Goal: Task Accomplishment & Management: Manage account settings

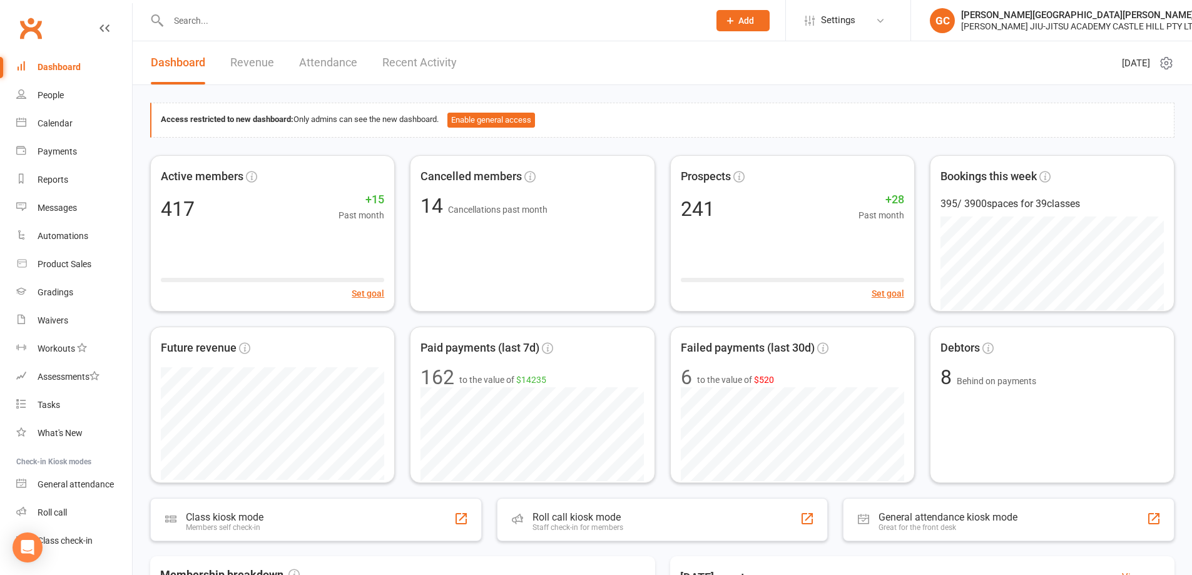
click at [747, 111] on div "Access restricted to new dashboard: Only admins can see the new dashboard. Enab…" at bounding box center [662, 120] width 1025 height 35
click at [61, 320] on div "Waivers" at bounding box center [53, 320] width 31 height 10
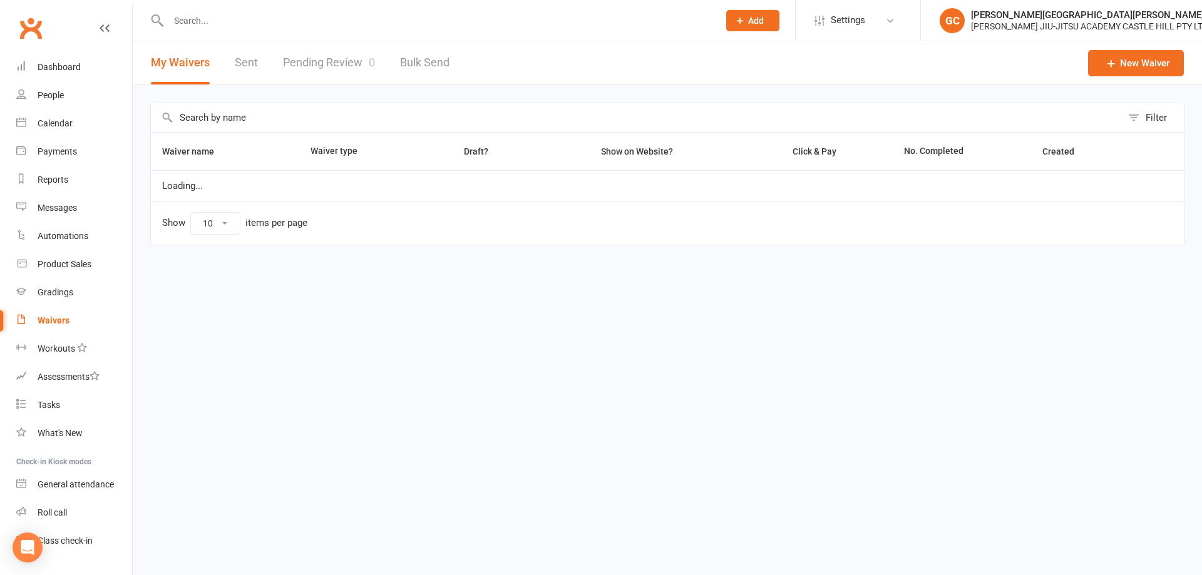
select select "100"
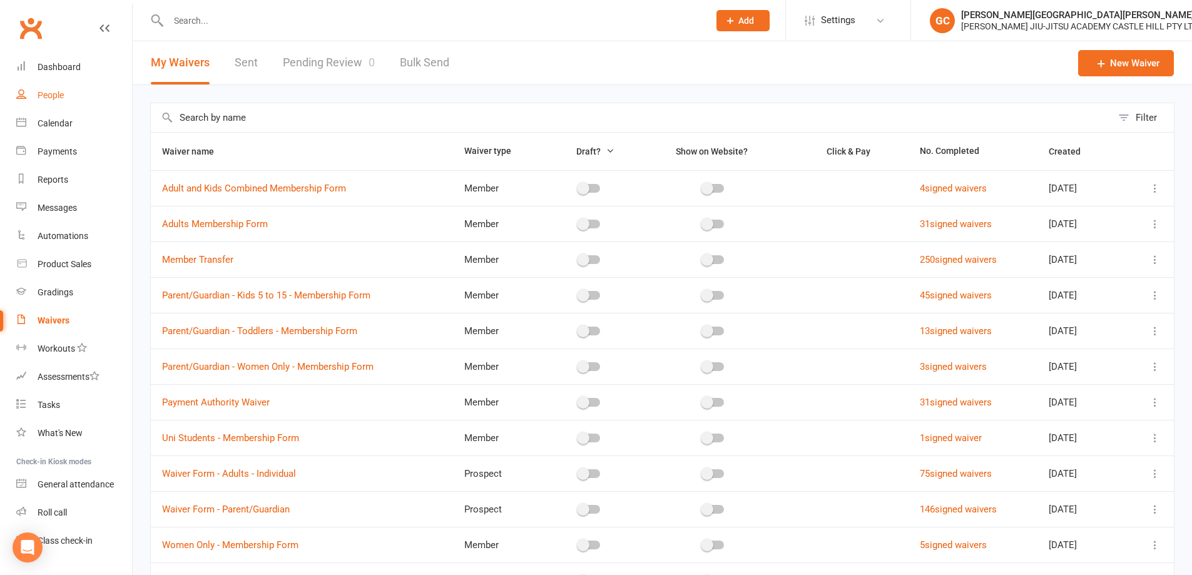
click at [54, 95] on div "People" at bounding box center [51, 95] width 26 height 10
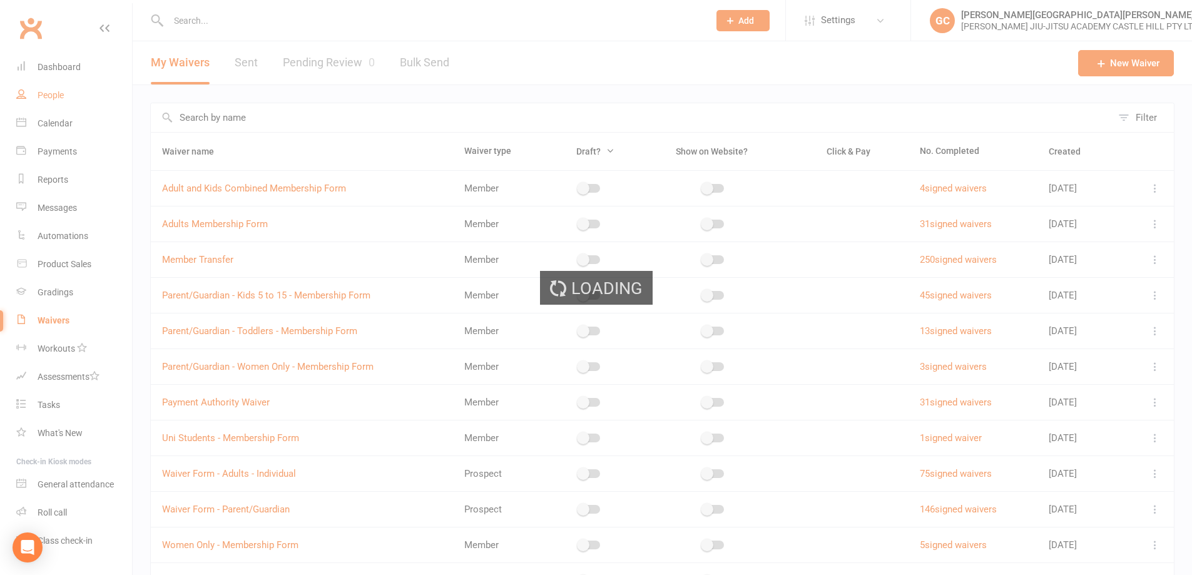
select select "100"
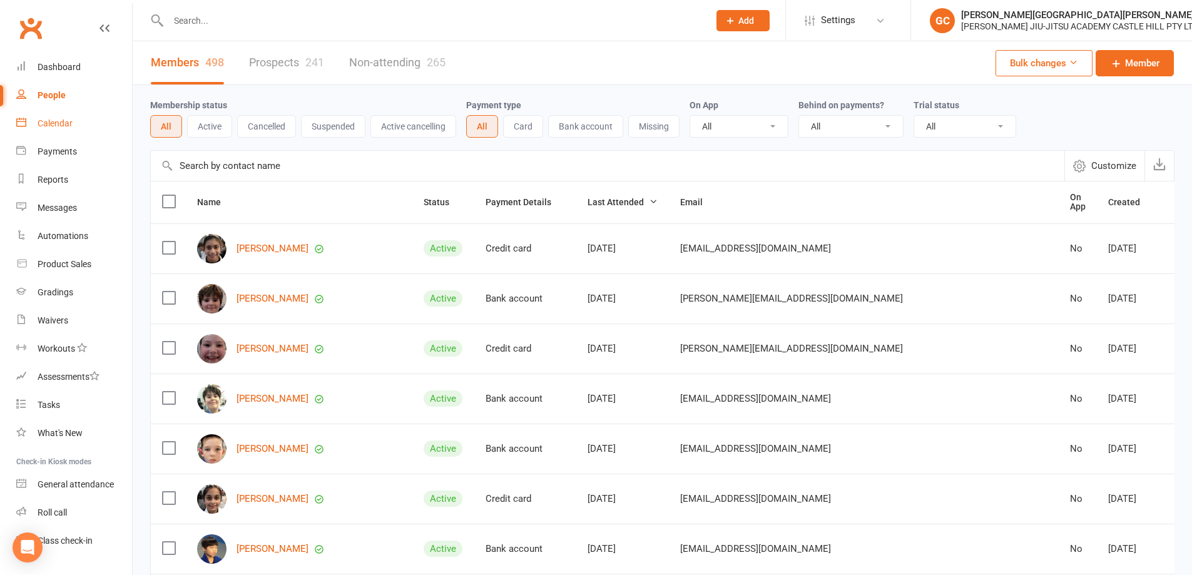
click at [56, 126] on div "Calendar" at bounding box center [55, 123] width 35 height 10
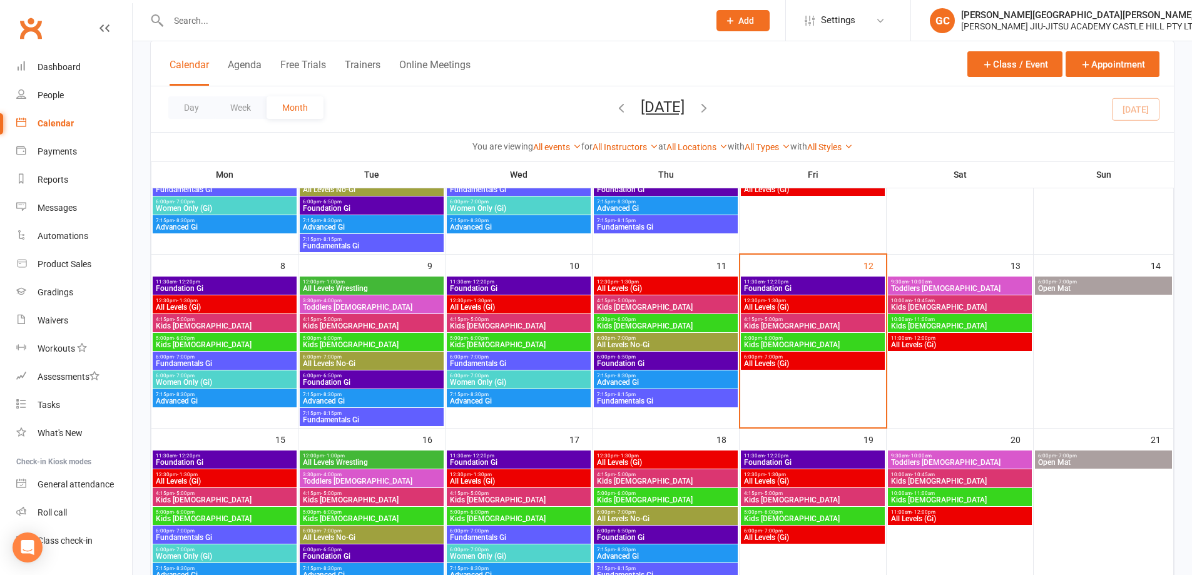
scroll to position [188, 0]
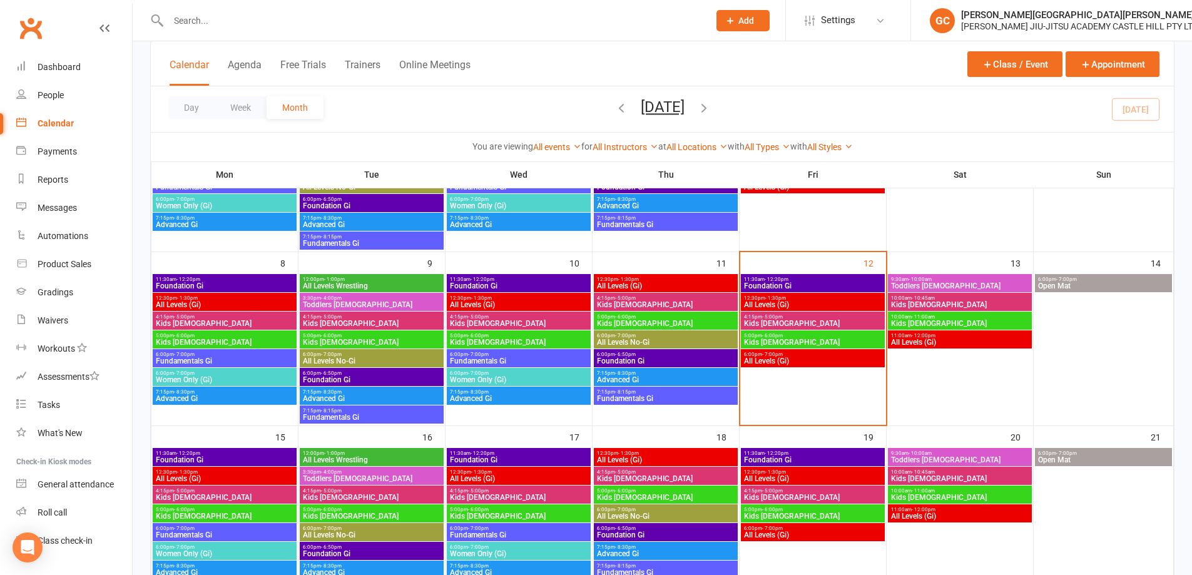
click at [767, 321] on span "Kids [DEMOGRAPHIC_DATA]" at bounding box center [813, 324] width 139 height 8
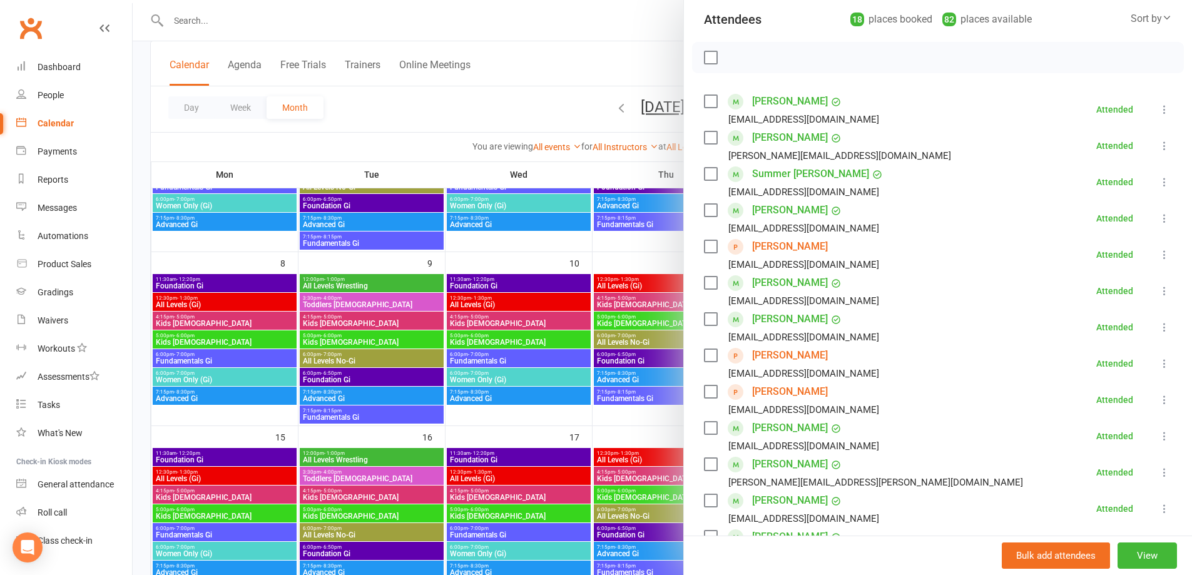
scroll to position [146, 0]
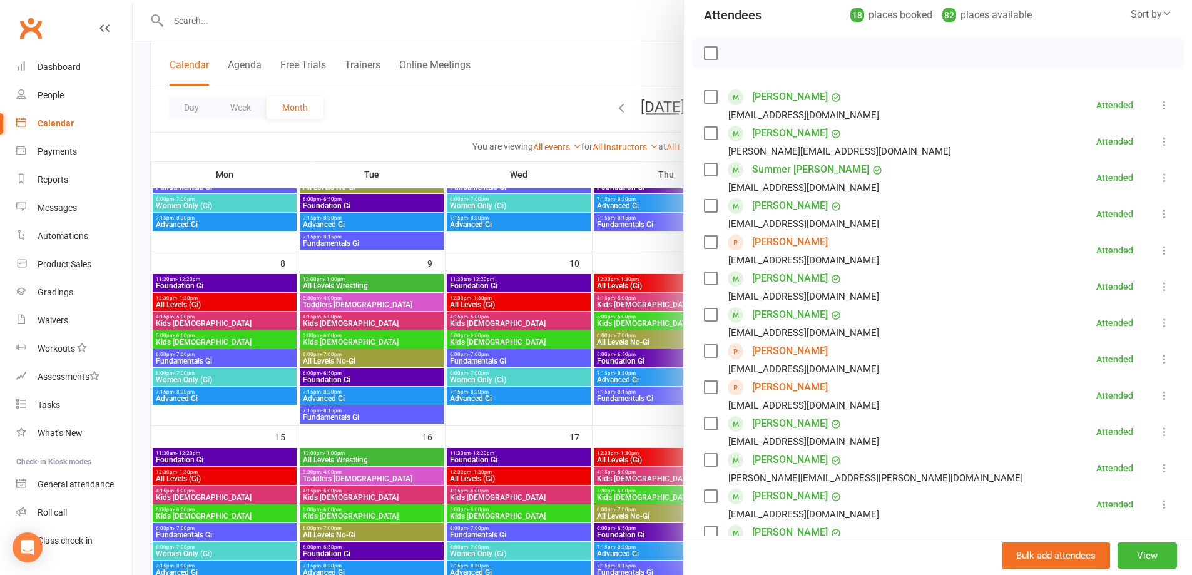
click at [1159, 251] on icon at bounding box center [1165, 250] width 13 height 13
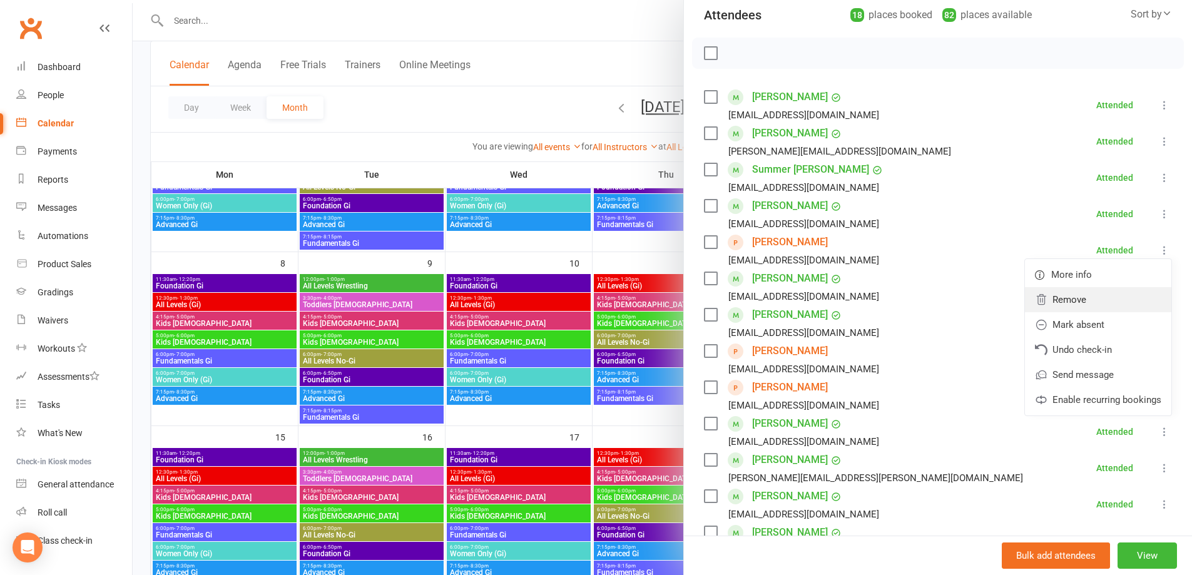
click at [1053, 302] on link "Remove" at bounding box center [1098, 299] width 146 height 25
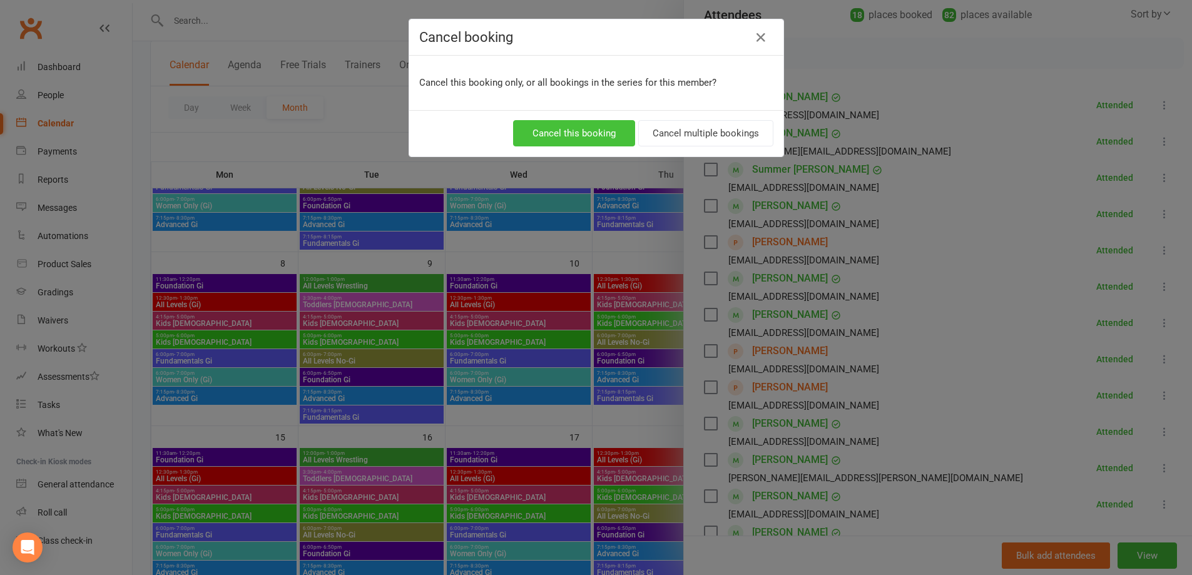
click at [583, 136] on button "Cancel this booking" at bounding box center [574, 133] width 122 height 26
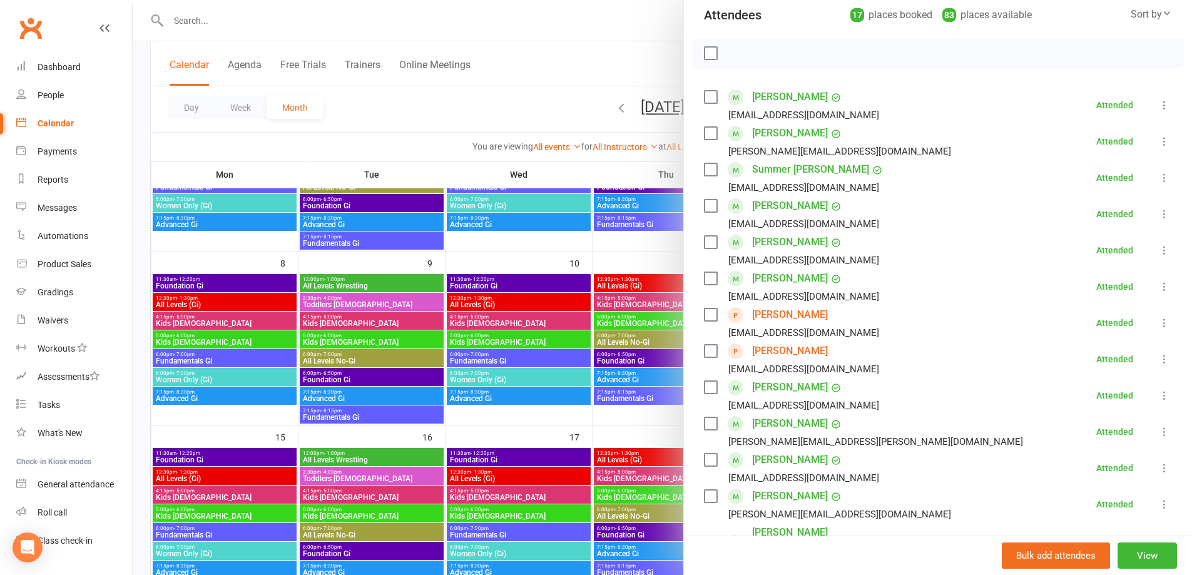
click at [1159, 359] on icon at bounding box center [1165, 359] width 13 height 13
click at [764, 348] on link "[PERSON_NAME]" at bounding box center [790, 351] width 76 height 20
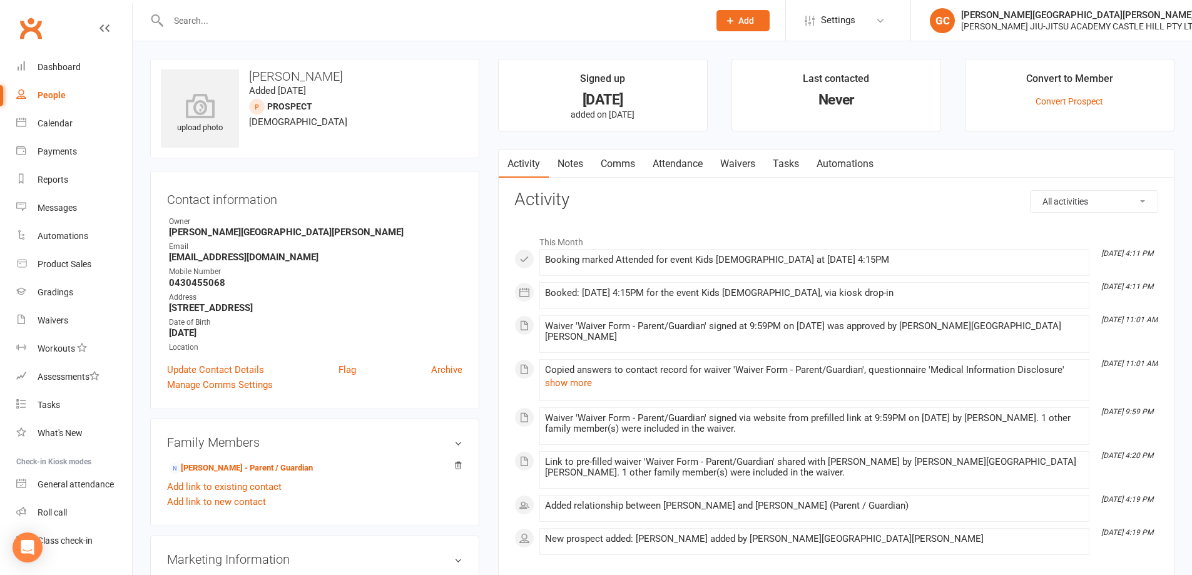
click at [568, 163] on link "Notes" at bounding box center [570, 164] width 43 height 29
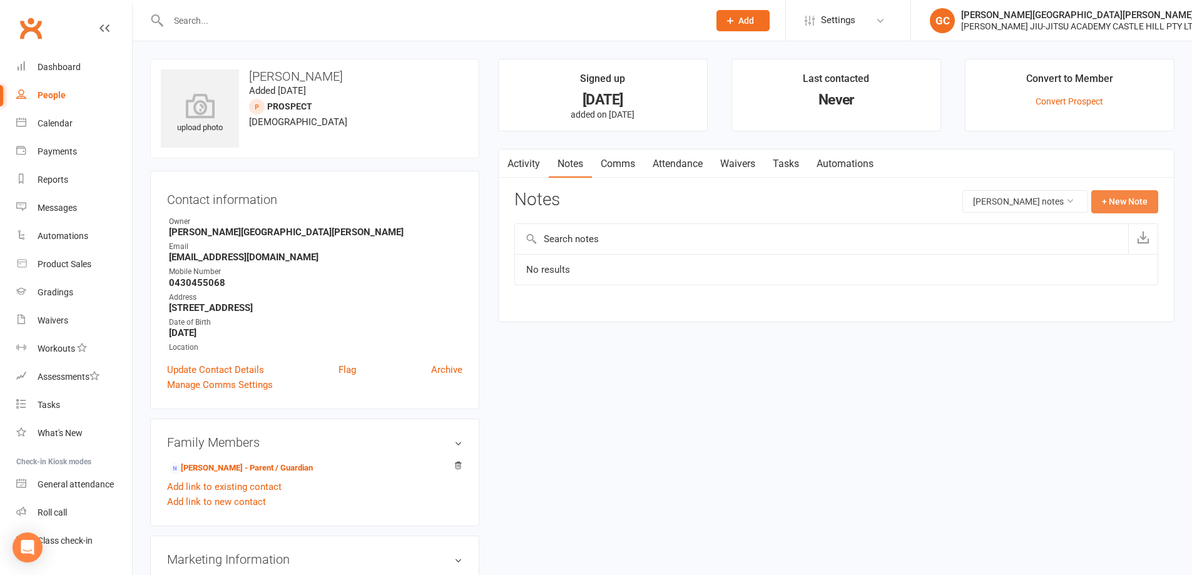
click at [1136, 205] on button "+ New Note" at bounding box center [1125, 201] width 67 height 23
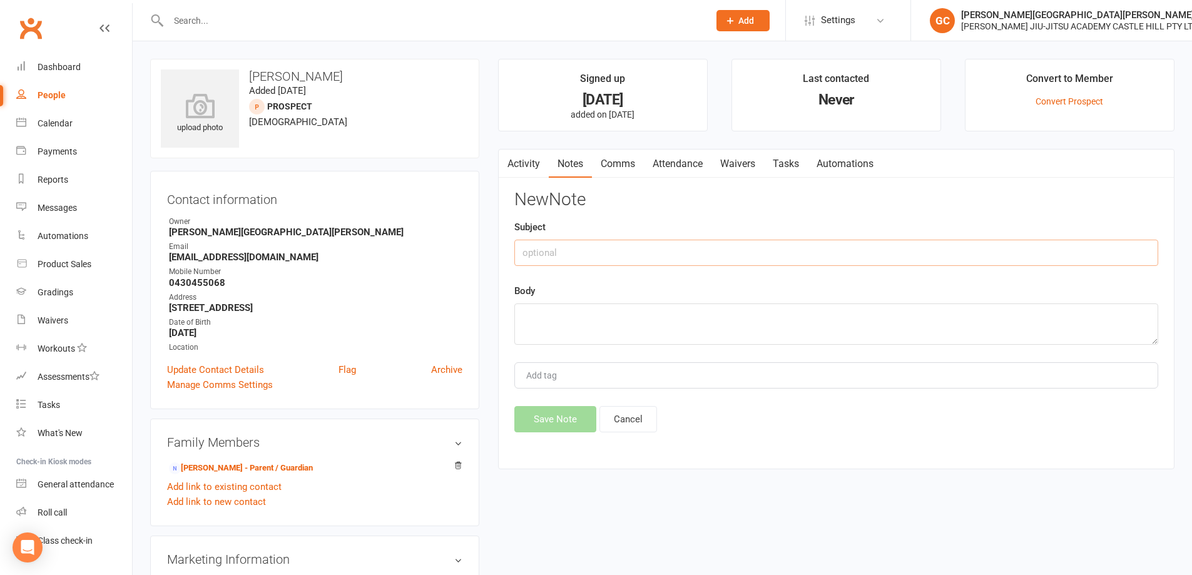
click at [538, 246] on input "text" at bounding box center [837, 253] width 644 height 26
type input "No interest"
click at [536, 325] on textarea at bounding box center [837, 324] width 644 height 41
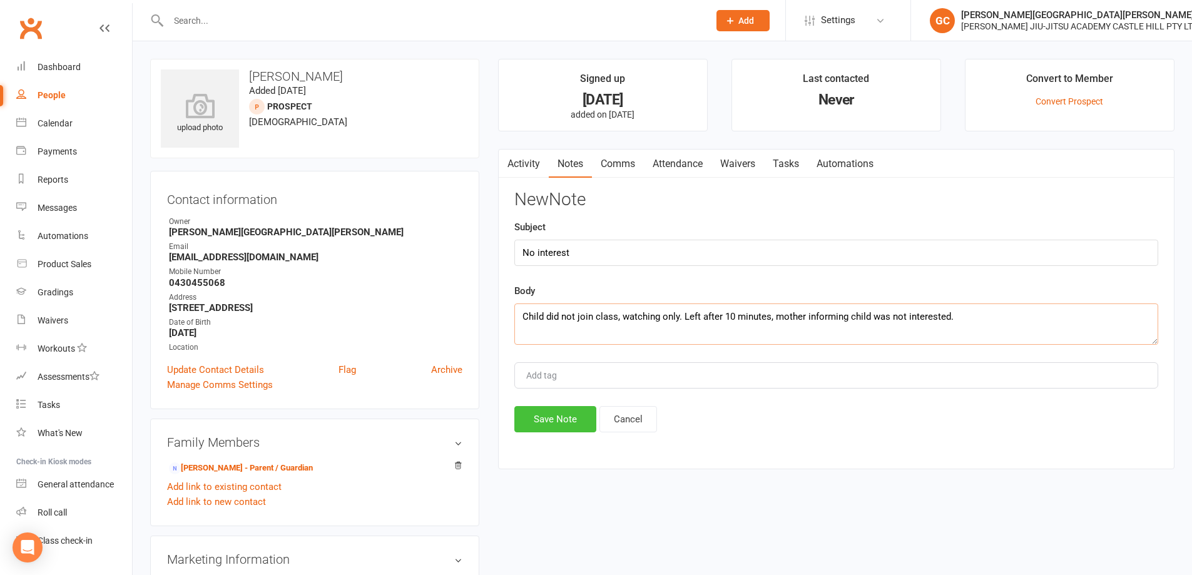
type textarea "Child did not join class, watching only. Left after 10 minutes, mother informin…"
click at [560, 416] on button "Save Note" at bounding box center [556, 419] width 82 height 26
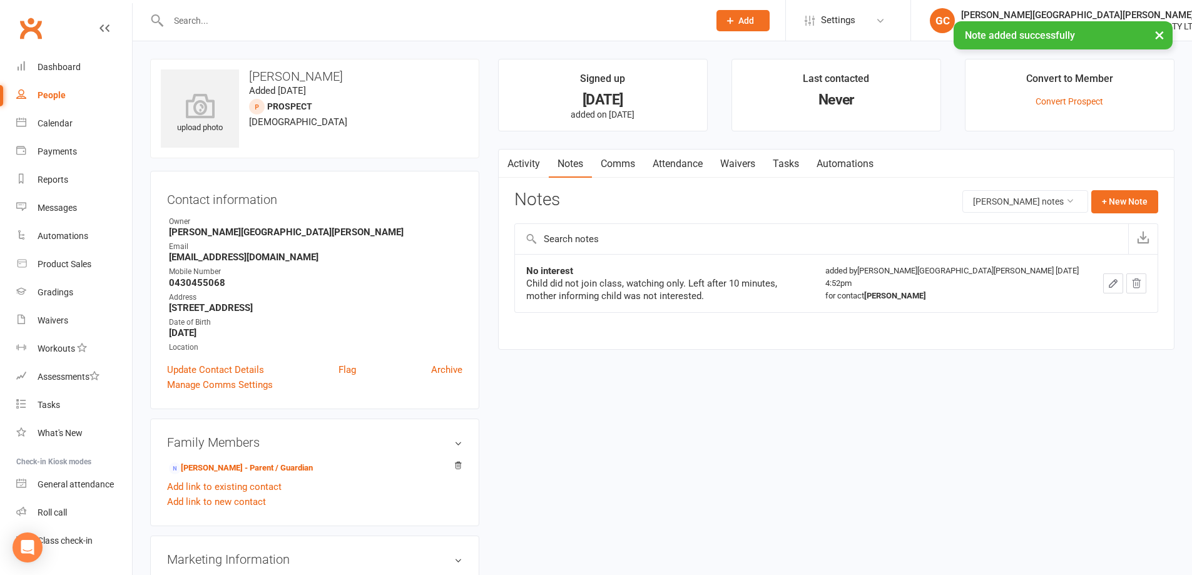
drag, startPoint x: 632, startPoint y: 369, endPoint x: 630, endPoint y: 361, distance: 8.5
click at [632, 367] on div "upload photo [PERSON_NAME] Added [DATE] prospect [DEMOGRAPHIC_DATA] Contact inf…" at bounding box center [662, 555] width 1043 height 992
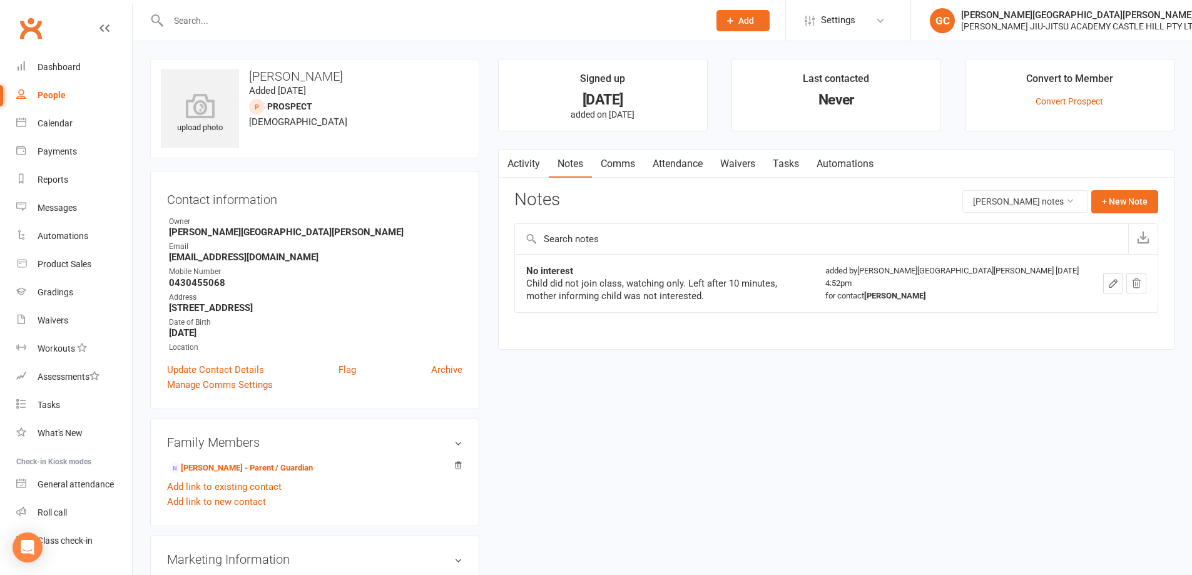
click at [690, 161] on link "Attendance" at bounding box center [678, 164] width 68 height 29
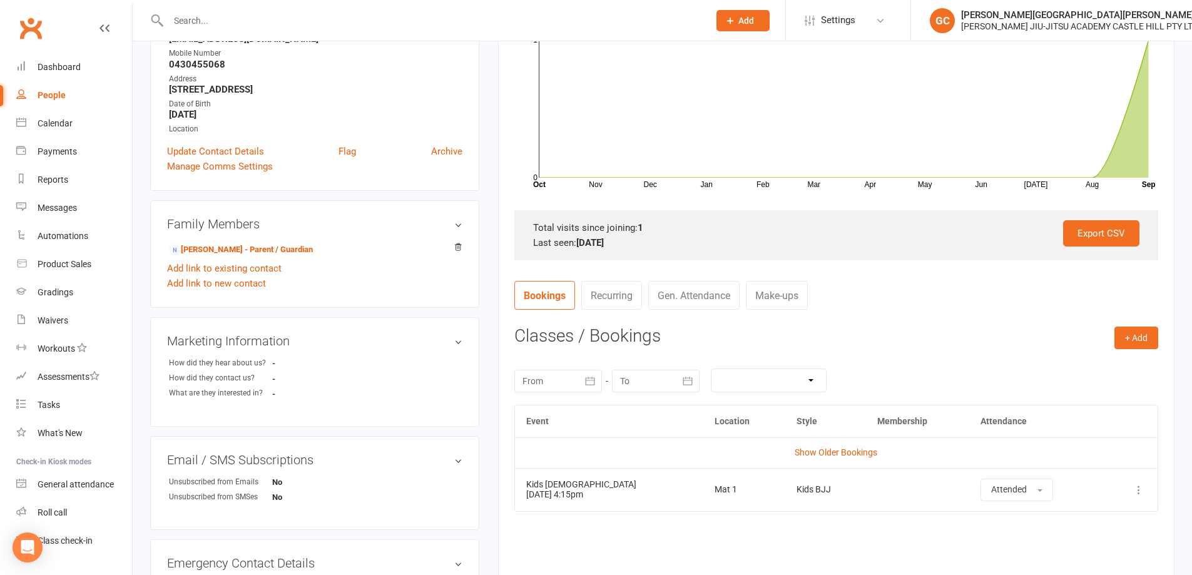
scroll to position [230, 0]
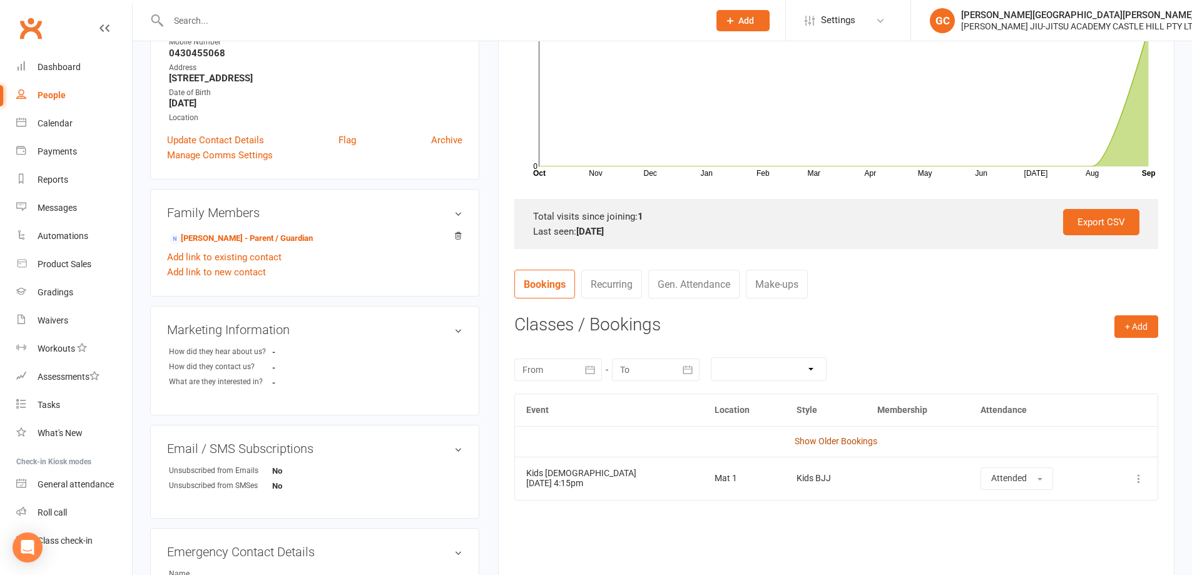
click at [843, 441] on link "Show Older Bookings" at bounding box center [836, 441] width 83 height 10
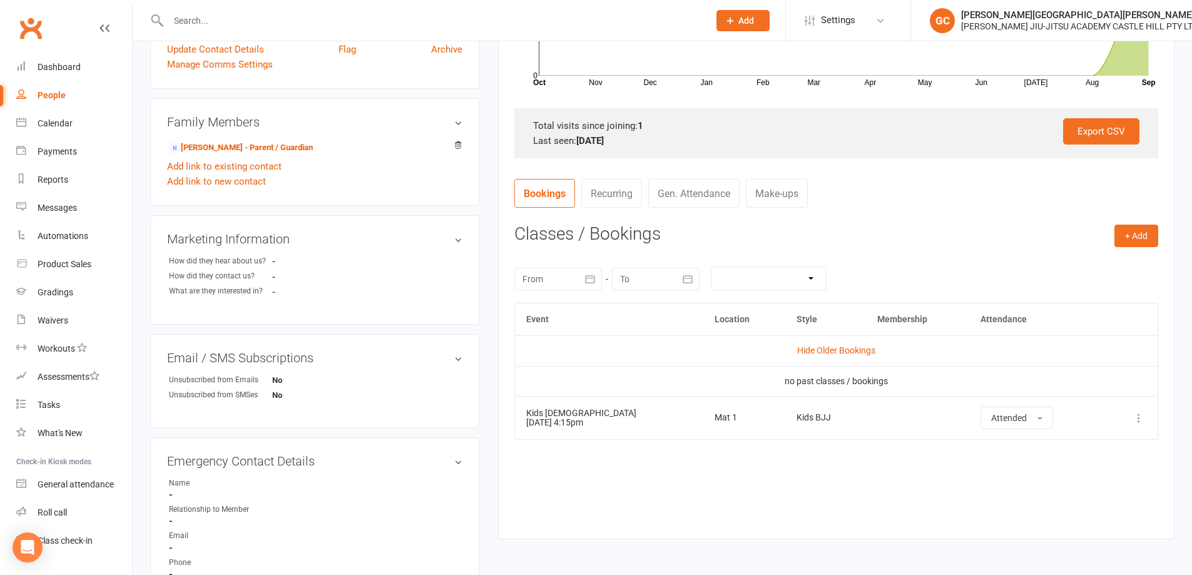
scroll to position [355, 0]
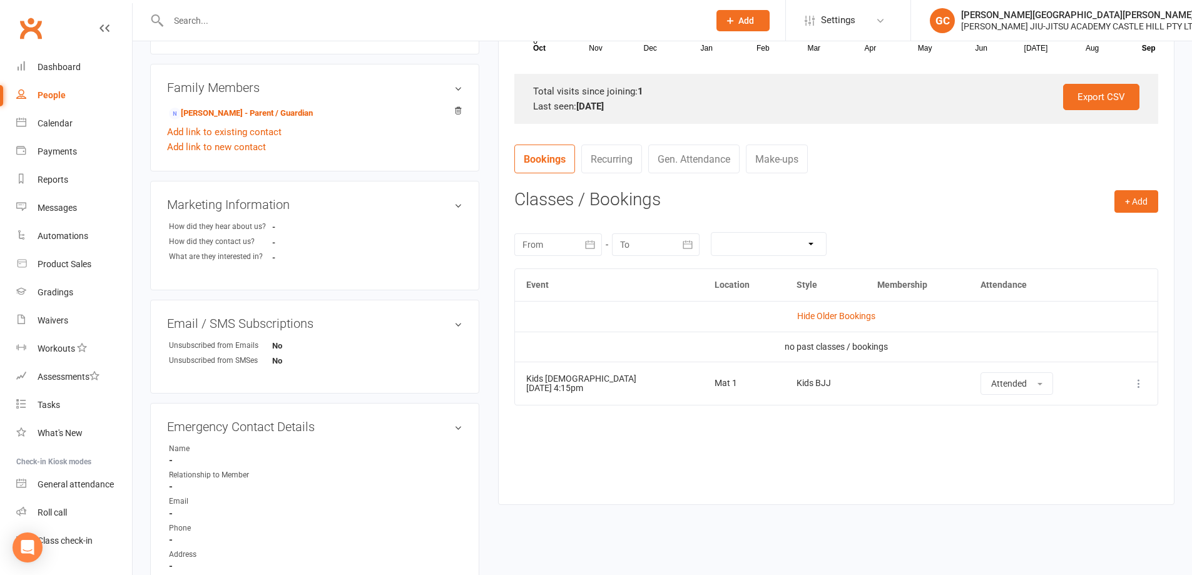
click at [55, 96] on div "People" at bounding box center [52, 95] width 28 height 10
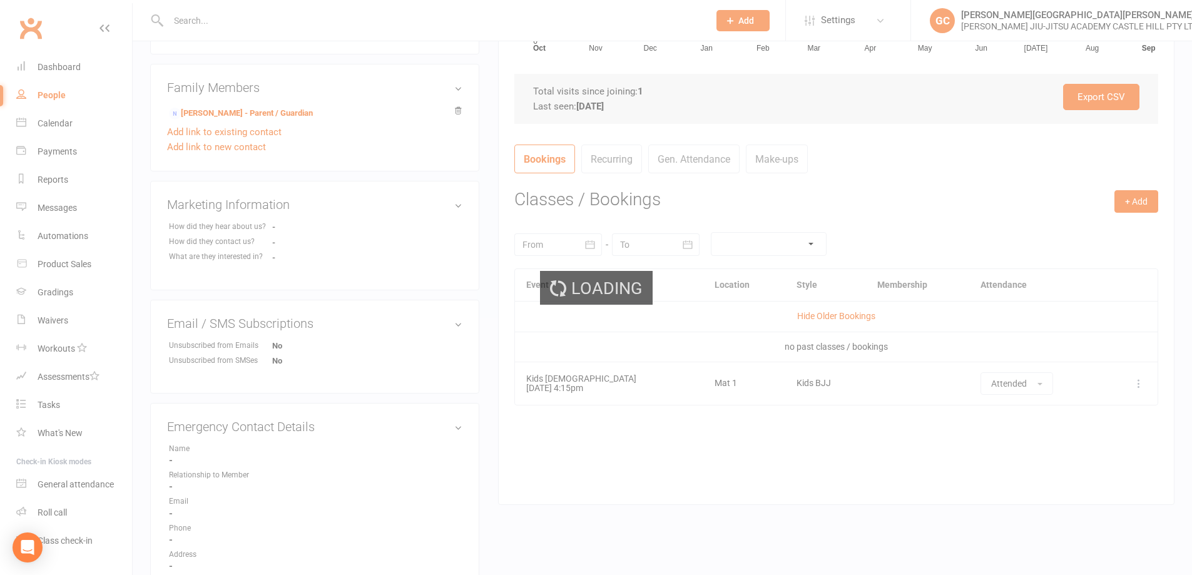
select select "100"
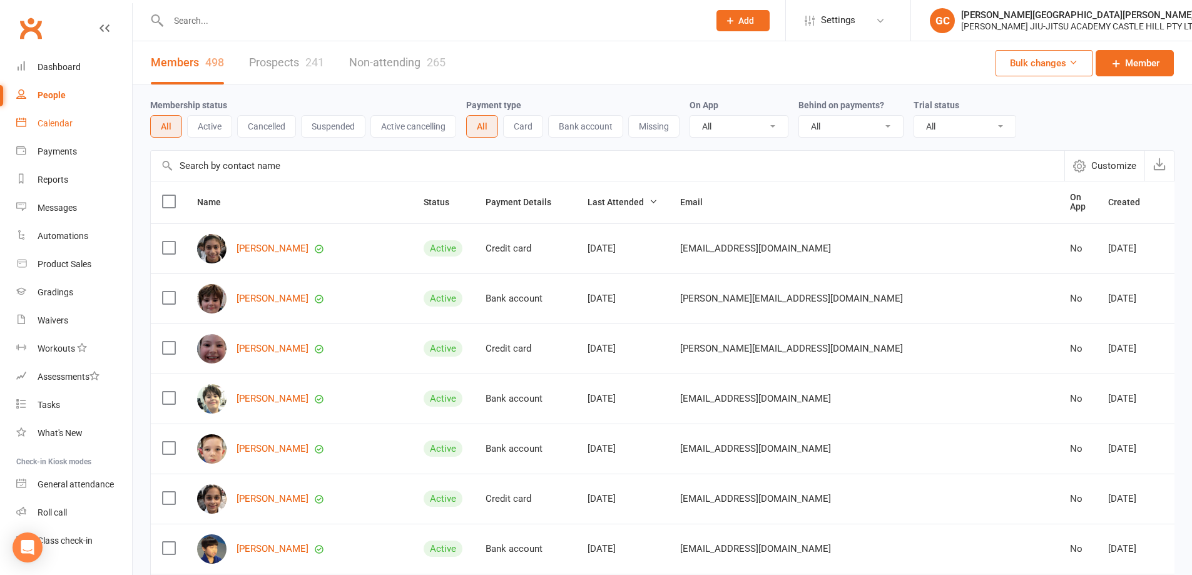
click at [50, 124] on div "Calendar" at bounding box center [55, 123] width 35 height 10
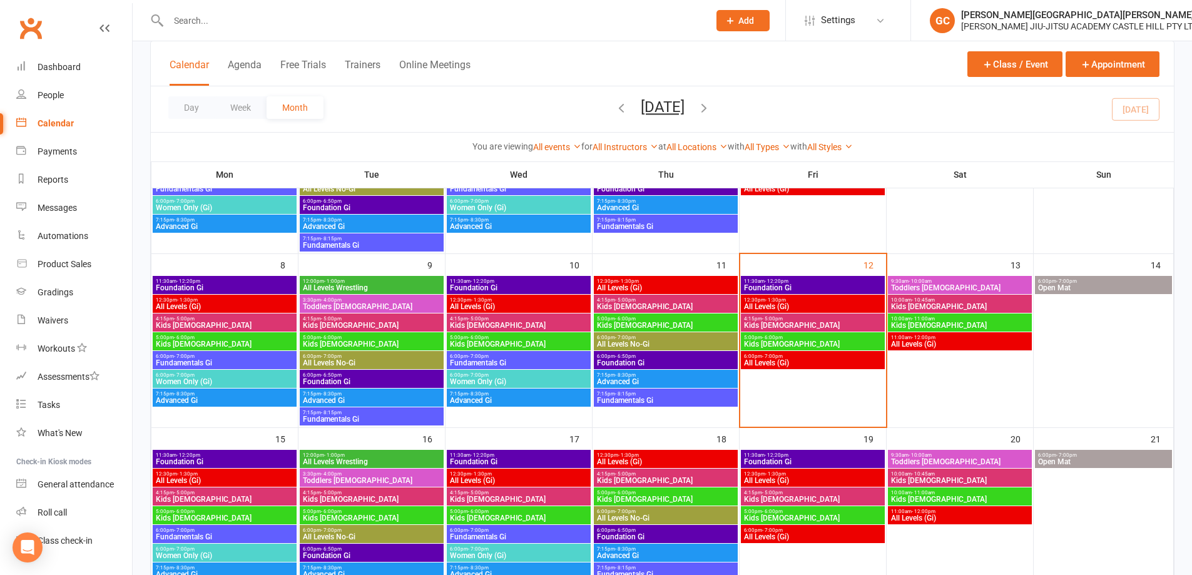
scroll to position [188, 0]
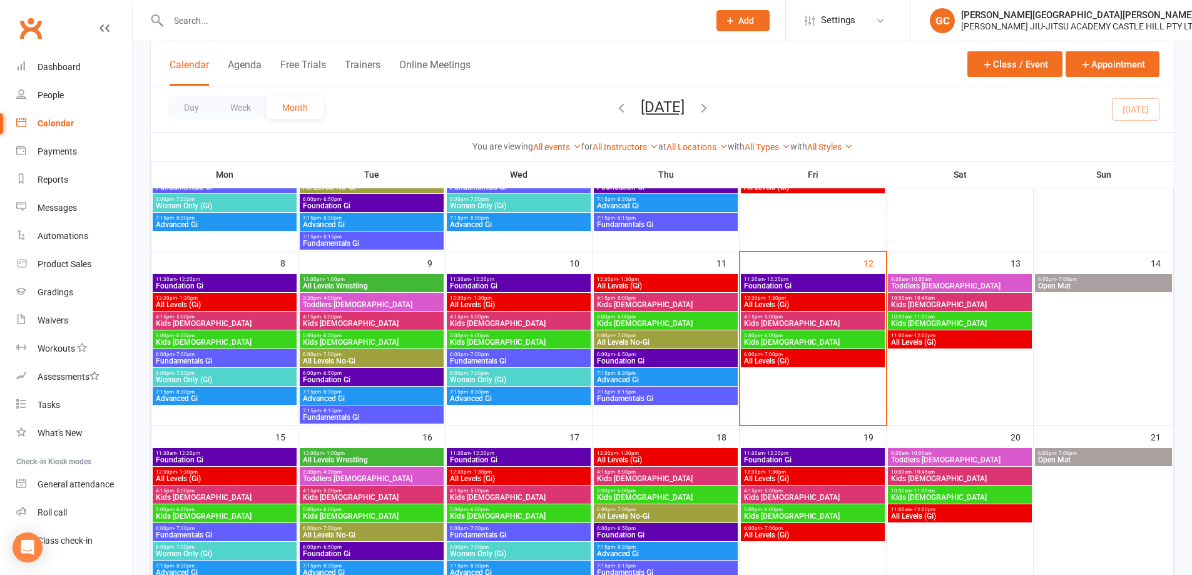
click at [775, 340] on span "Kids [DEMOGRAPHIC_DATA]" at bounding box center [813, 343] width 139 height 8
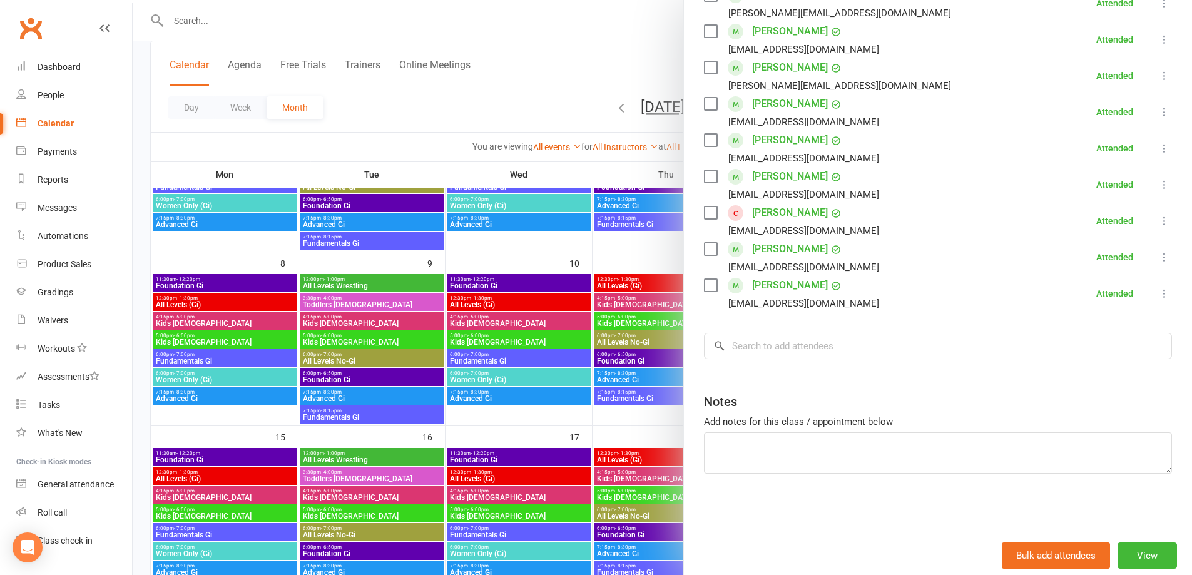
scroll to position [394, 0]
click at [1159, 222] on icon at bounding box center [1165, 220] width 13 height 13
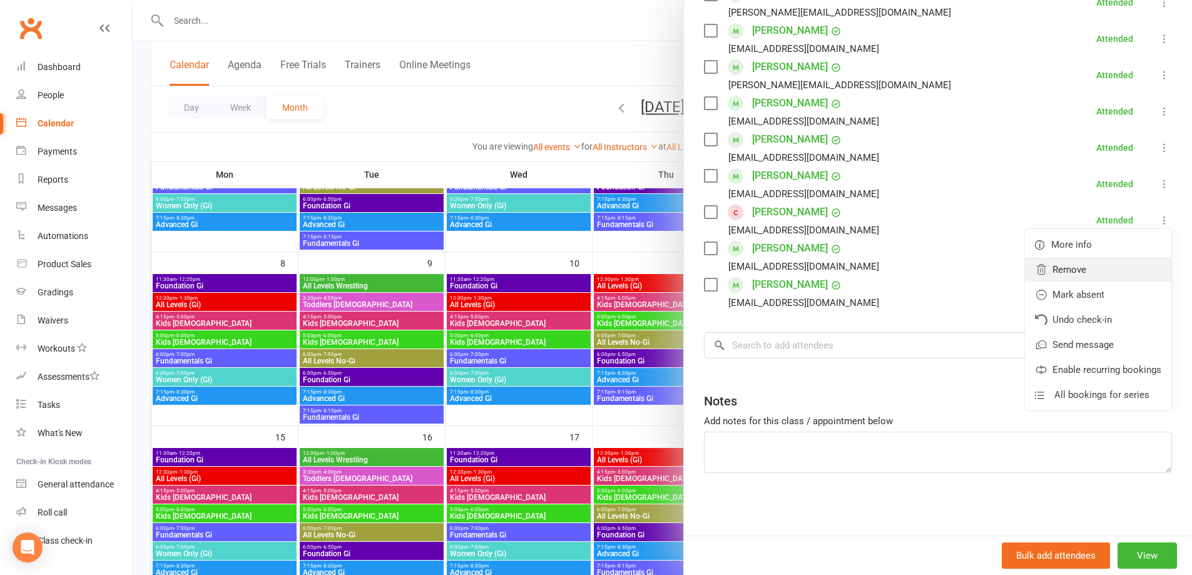
click at [1053, 269] on link "Remove" at bounding box center [1098, 269] width 146 height 25
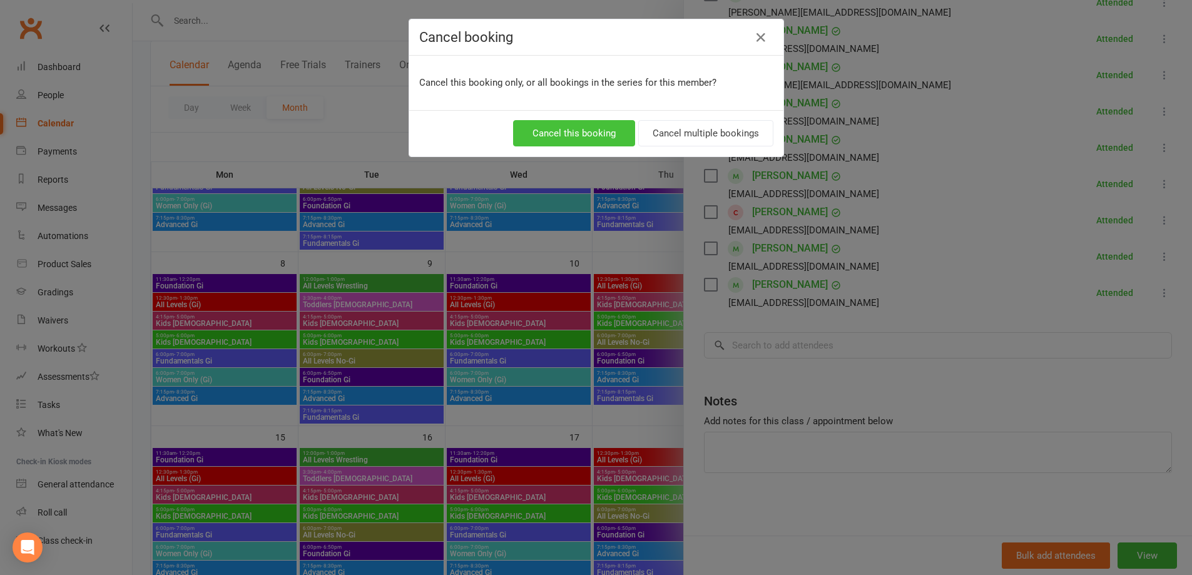
click at [539, 134] on button "Cancel this booking" at bounding box center [574, 133] width 122 height 26
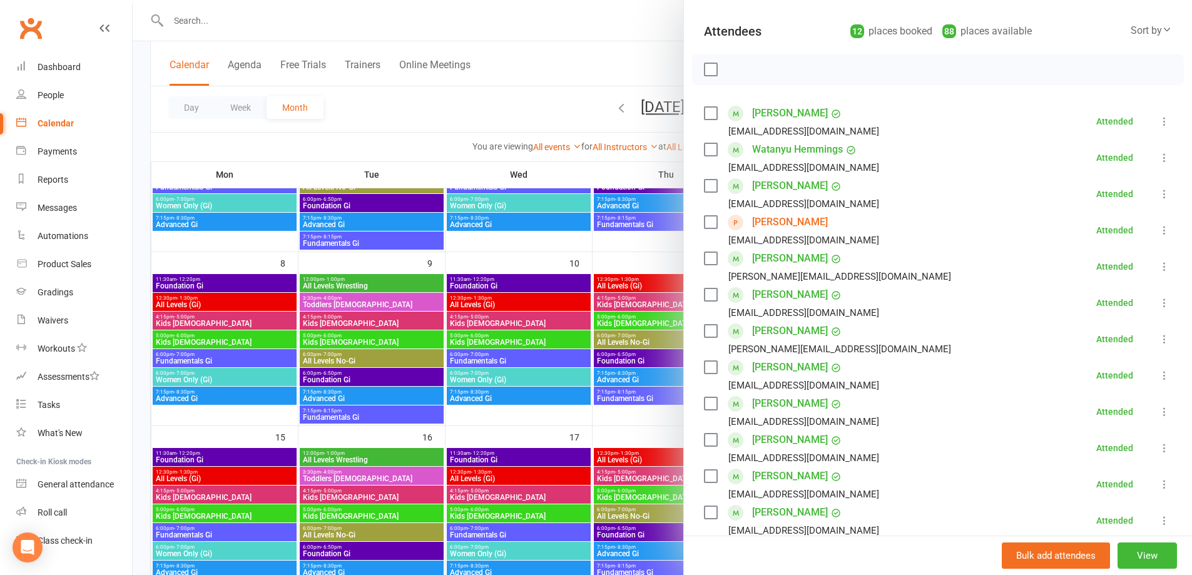
scroll to position [128, 0]
click at [764, 224] on link "[PERSON_NAME]" at bounding box center [790, 224] width 76 height 20
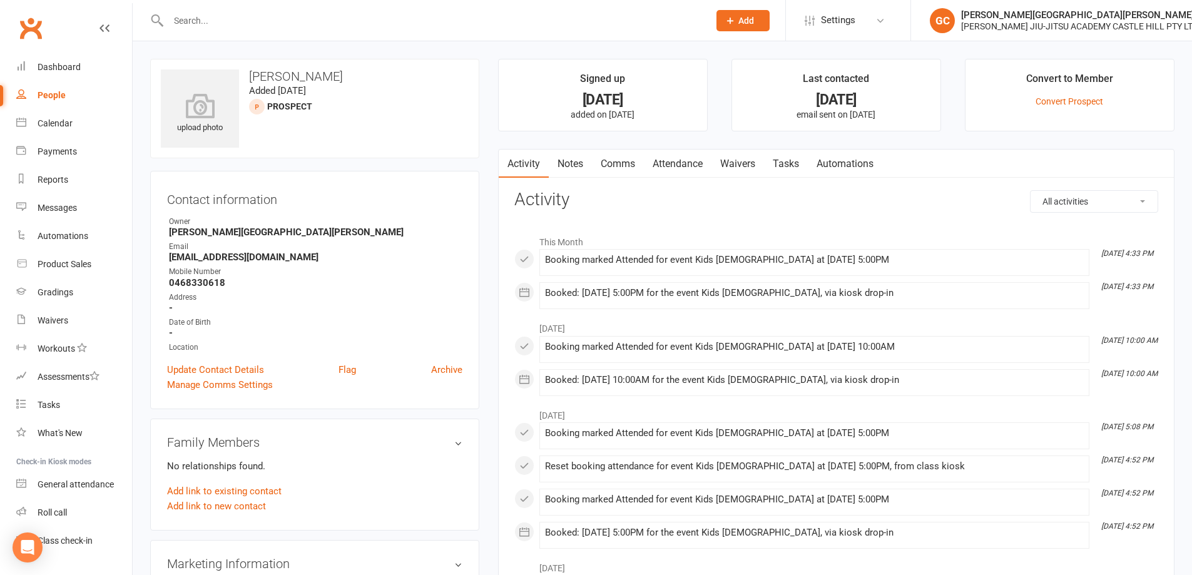
click at [688, 160] on link "Attendance" at bounding box center [678, 164] width 68 height 29
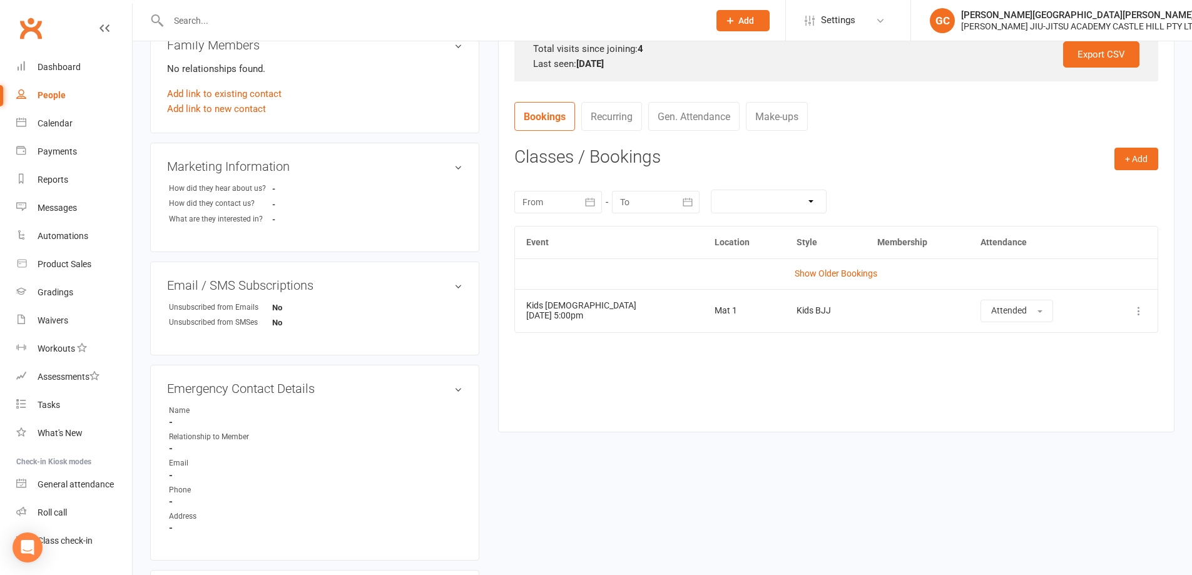
scroll to position [396, 0]
click at [851, 273] on link "Show Older Bookings" at bounding box center [836, 275] width 83 height 10
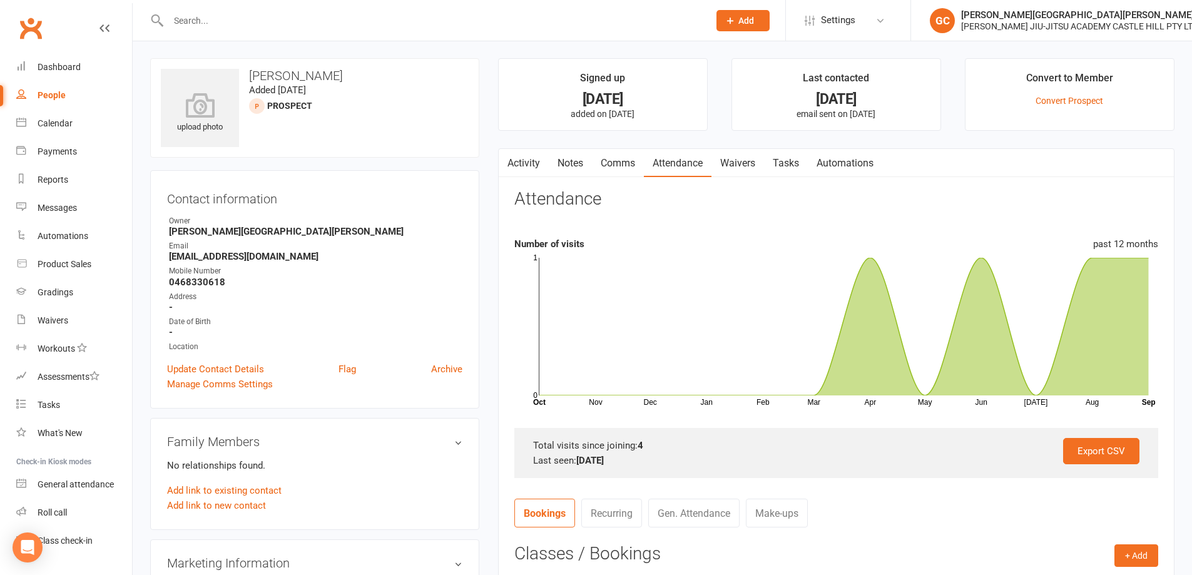
scroll to position [0, 0]
click at [56, 101] on link "People" at bounding box center [74, 95] width 116 height 28
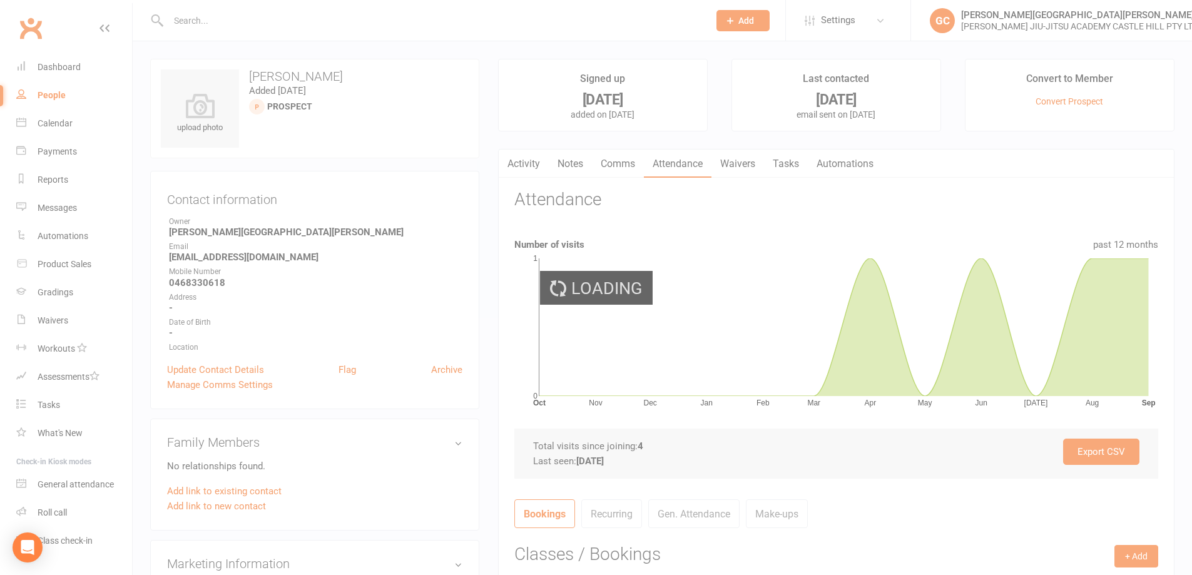
select select "100"
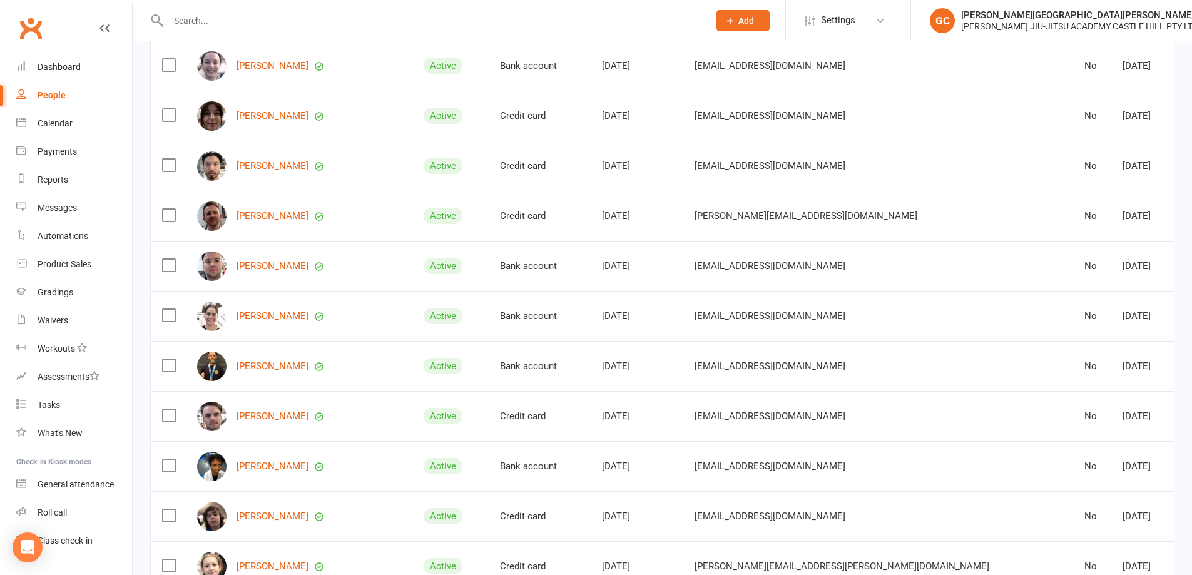
scroll to position [3401, 0]
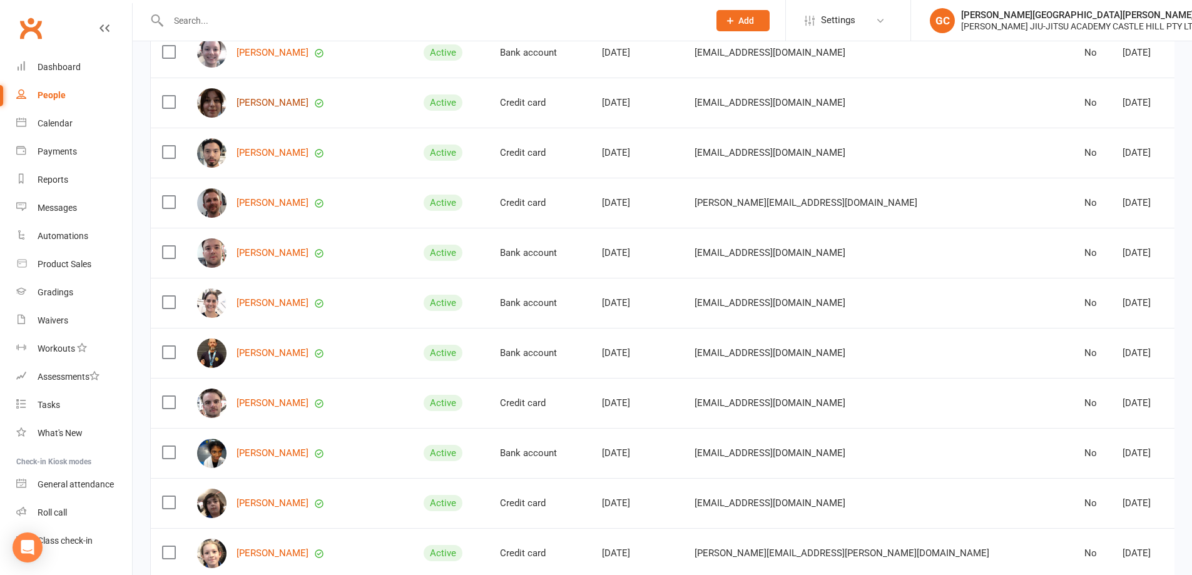
click at [273, 100] on link "[PERSON_NAME]" at bounding box center [273, 103] width 72 height 11
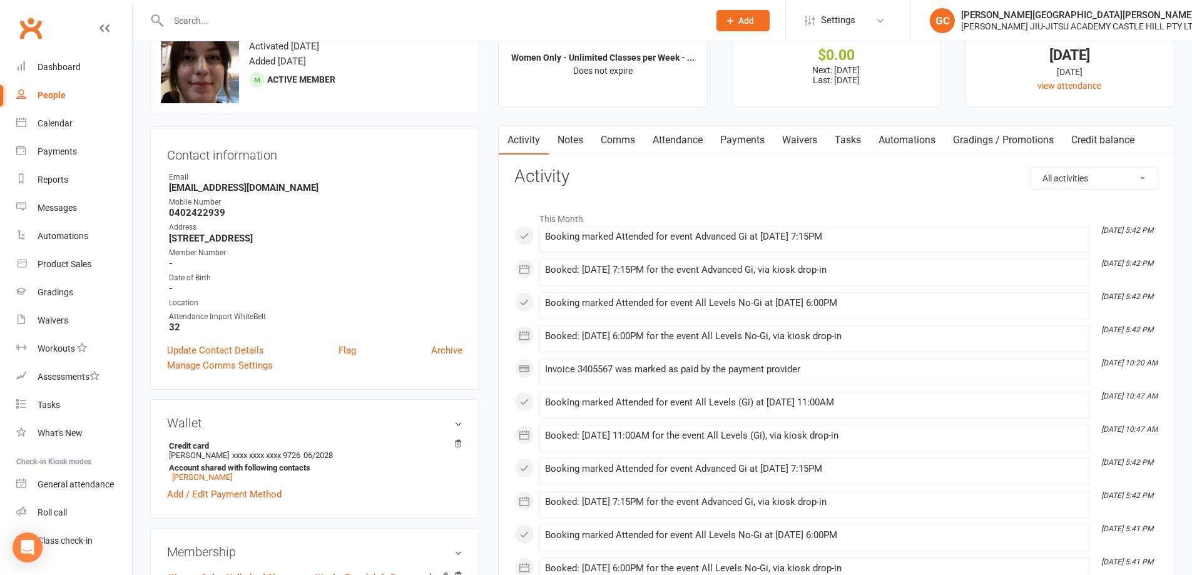
scroll to position [63, 0]
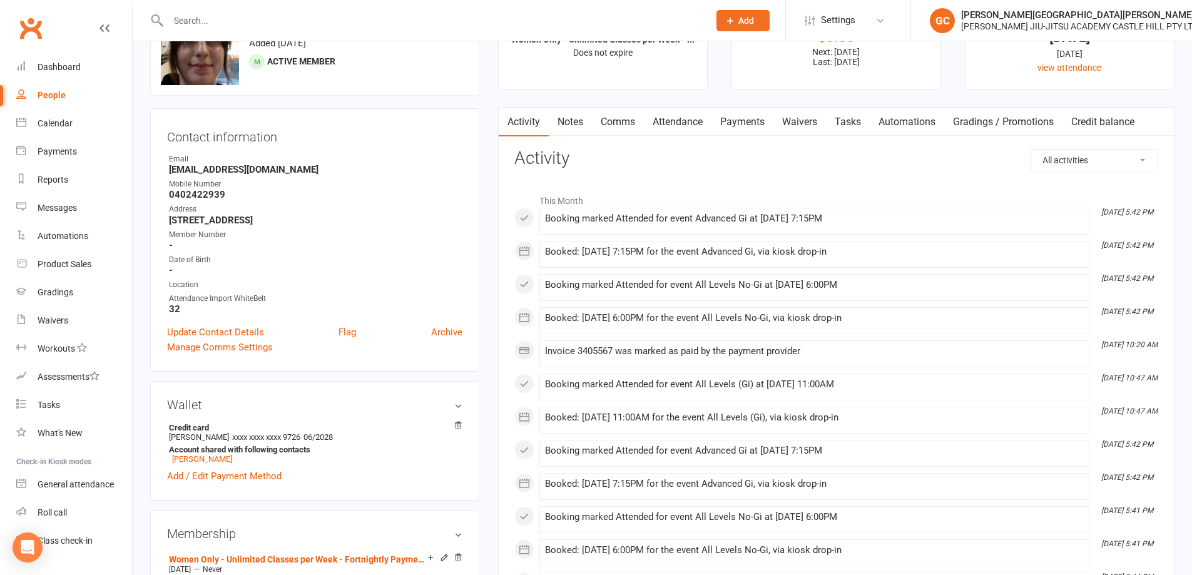
click at [678, 116] on link "Attendance" at bounding box center [678, 122] width 68 height 29
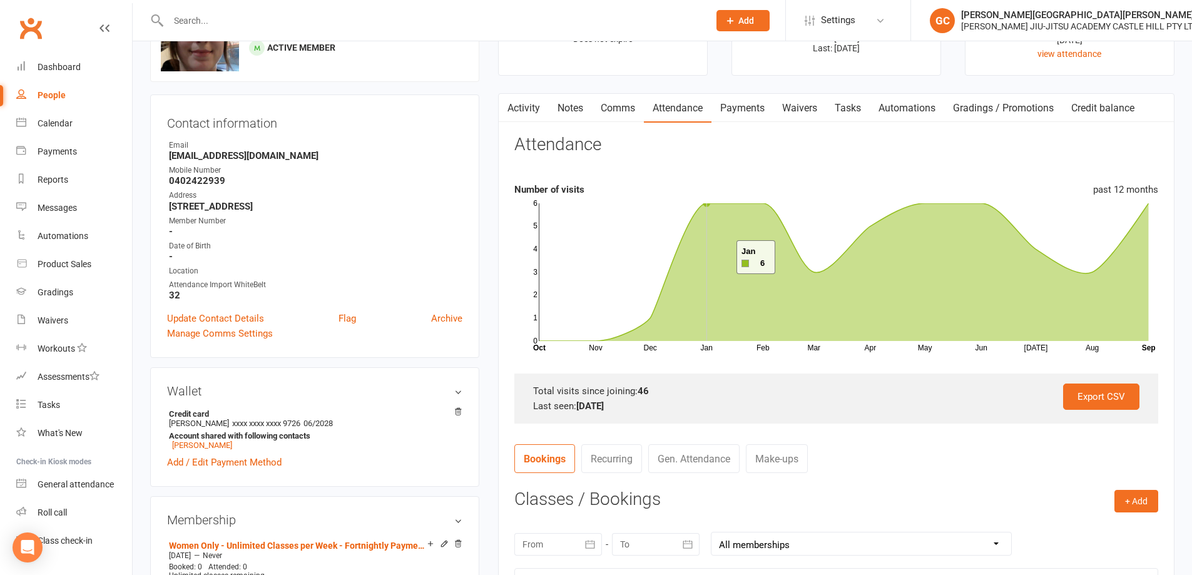
scroll to position [84, 0]
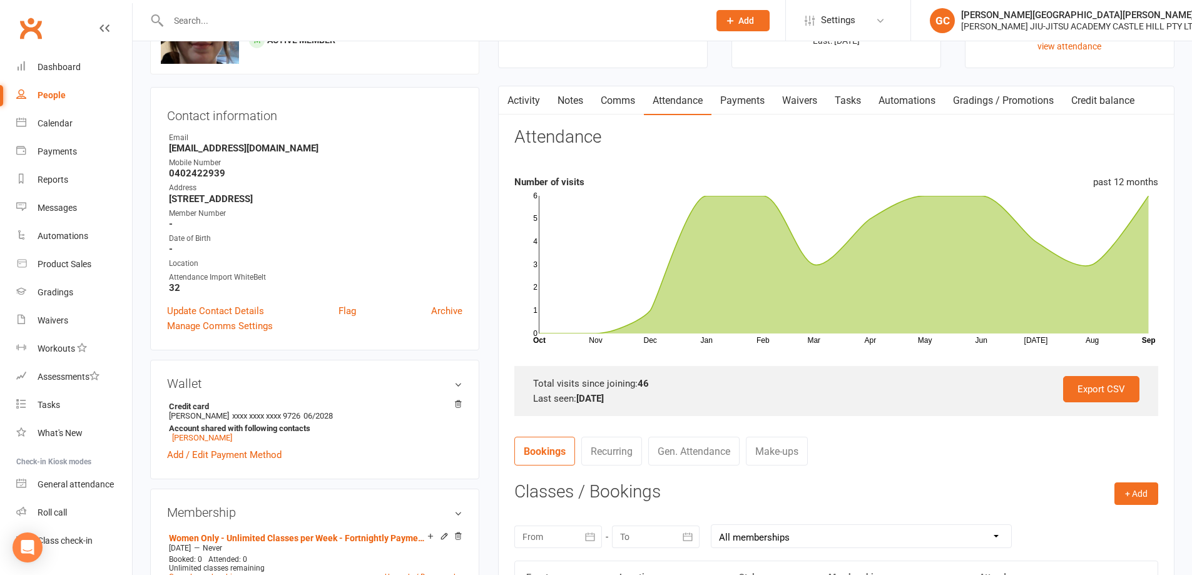
click at [739, 100] on link "Payments" at bounding box center [743, 100] width 62 height 29
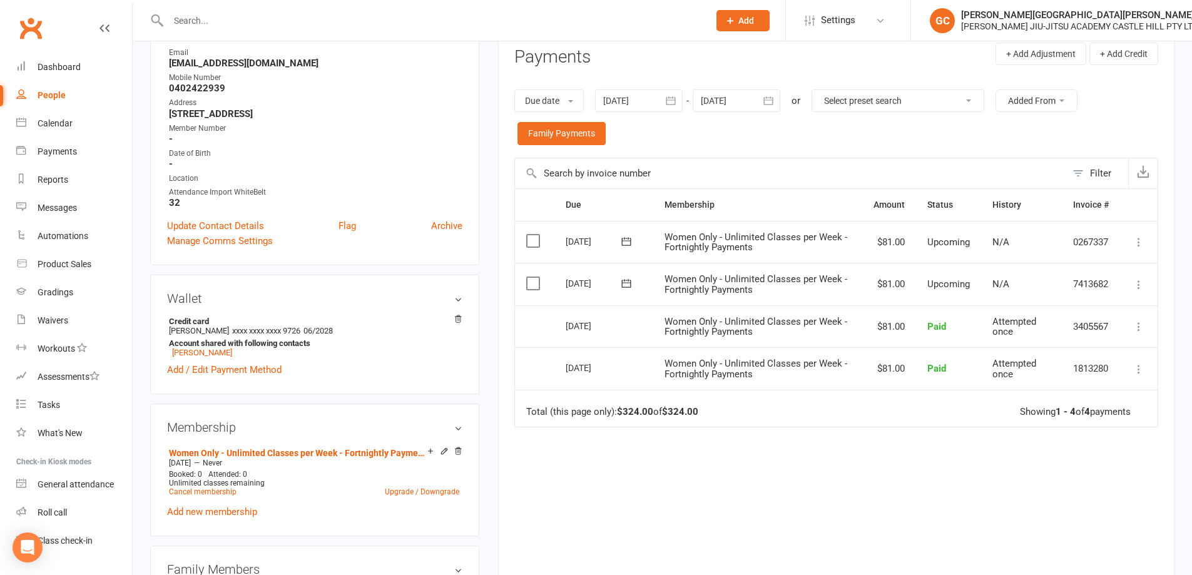
scroll to position [209, 0]
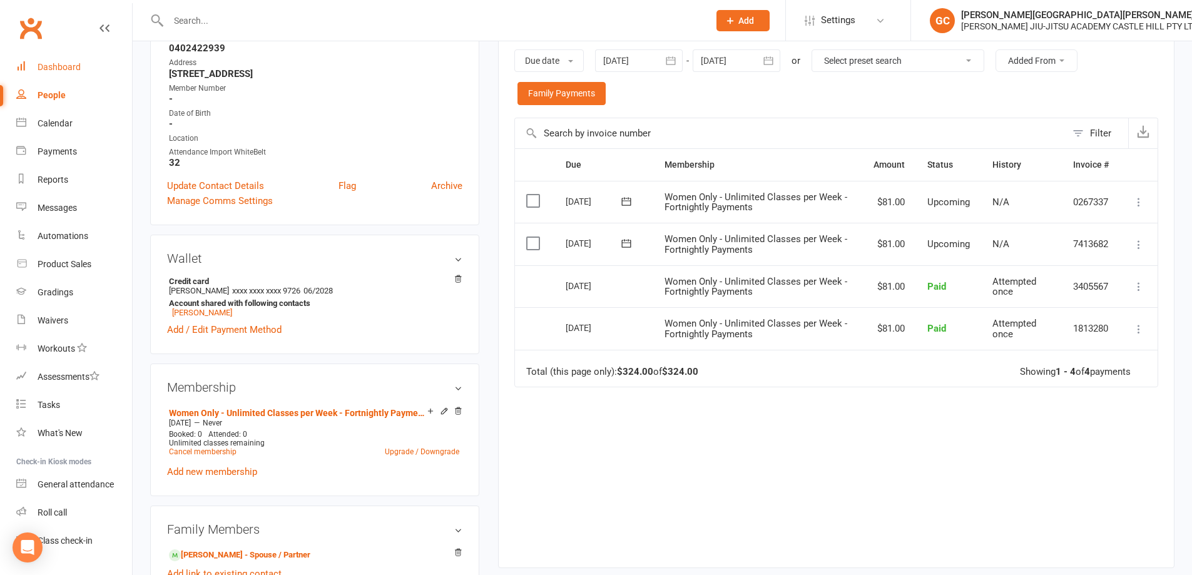
click at [57, 69] on div "Dashboard" at bounding box center [59, 67] width 43 height 10
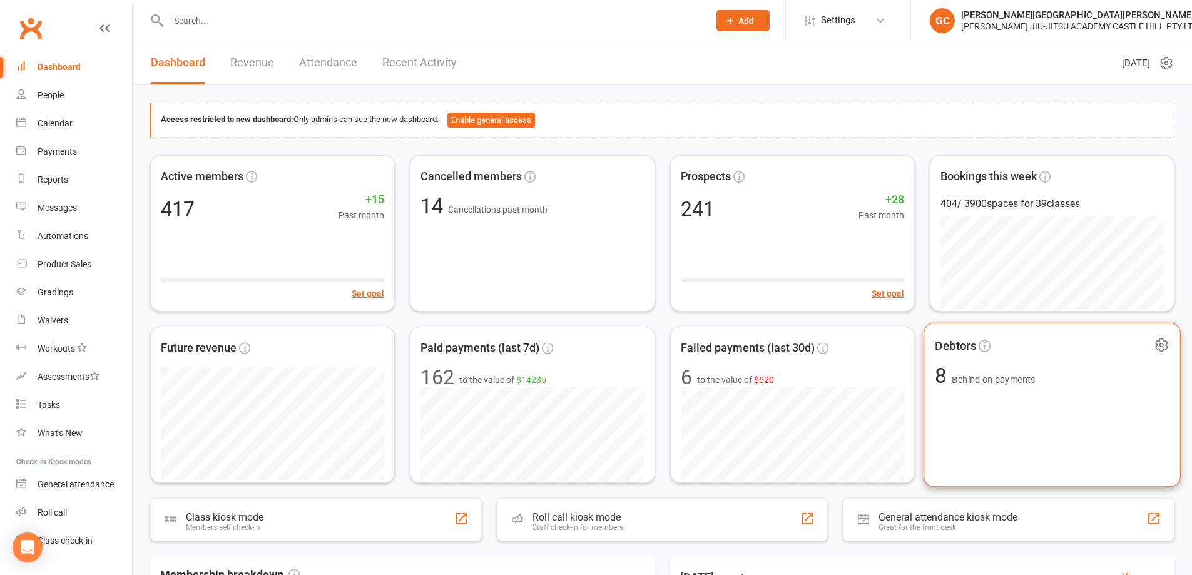
click at [973, 379] on span "Behind on payments" at bounding box center [993, 379] width 83 height 11
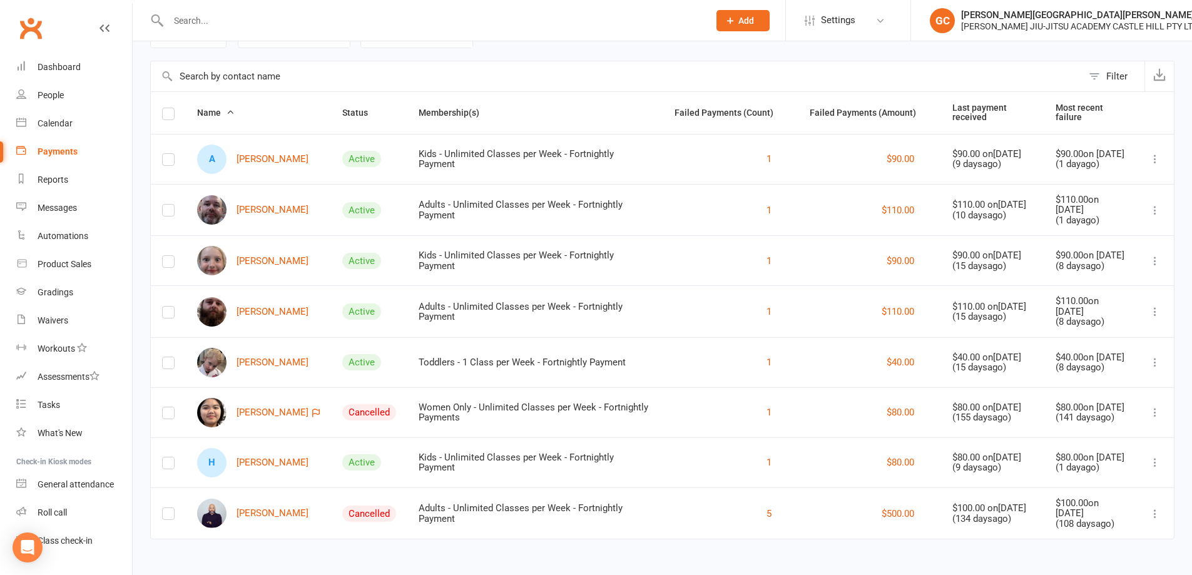
scroll to position [76, 0]
click at [261, 207] on link "[PERSON_NAME]" at bounding box center [252, 209] width 111 height 29
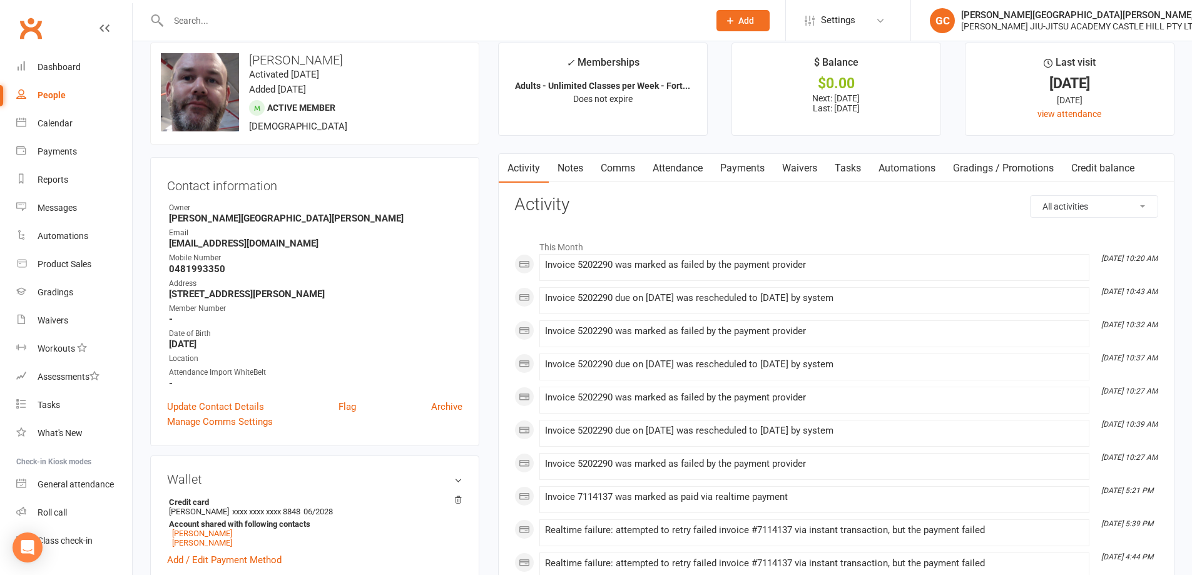
scroll to position [21, 0]
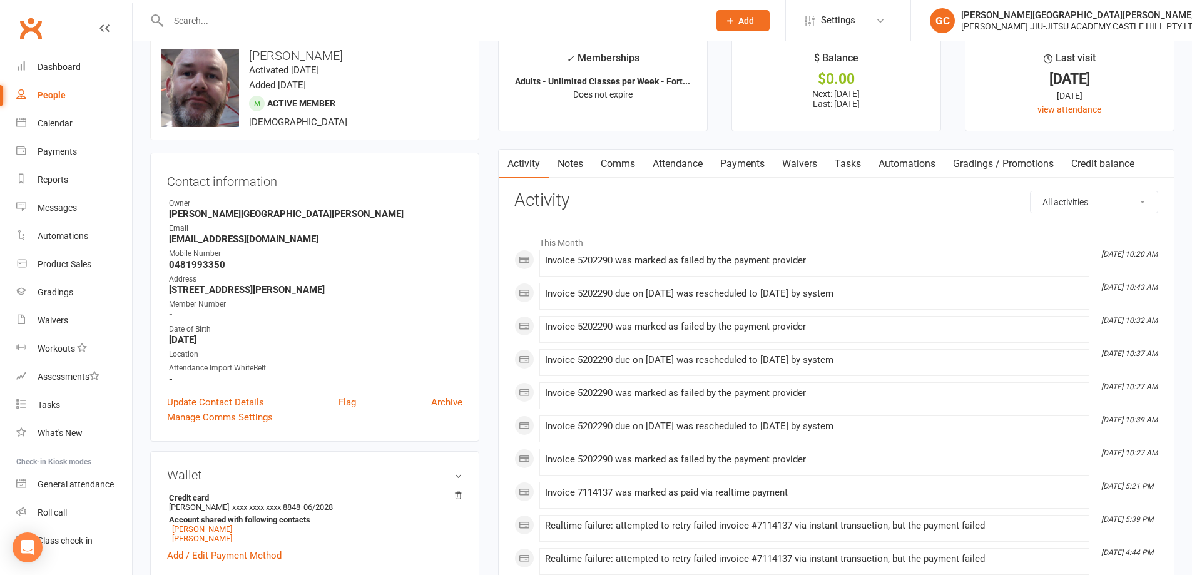
click at [751, 158] on link "Payments" at bounding box center [743, 164] width 62 height 29
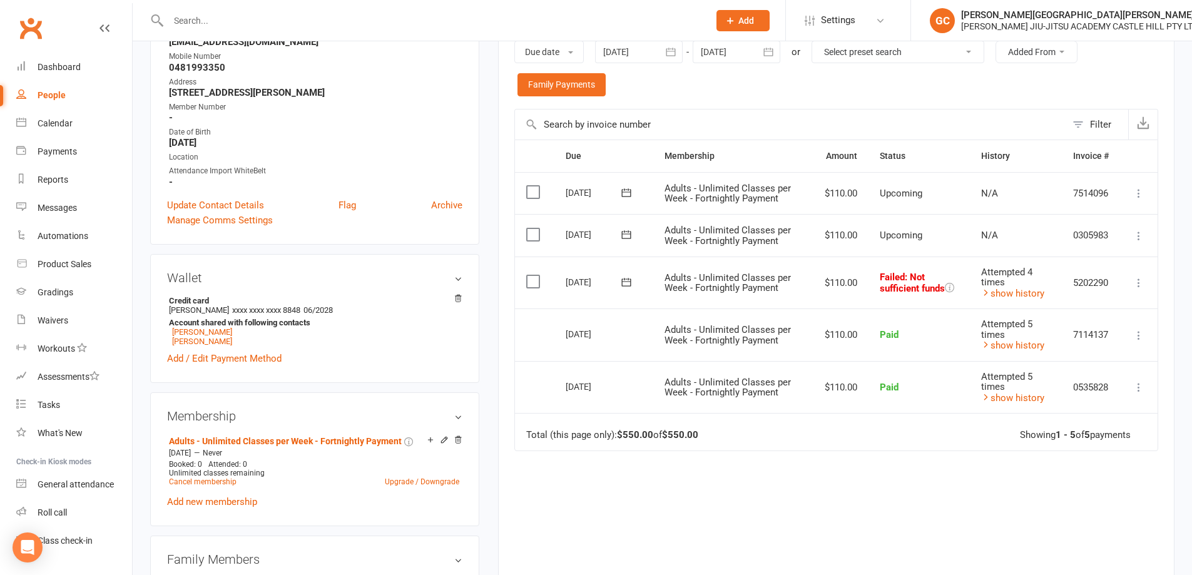
scroll to position [271, 0]
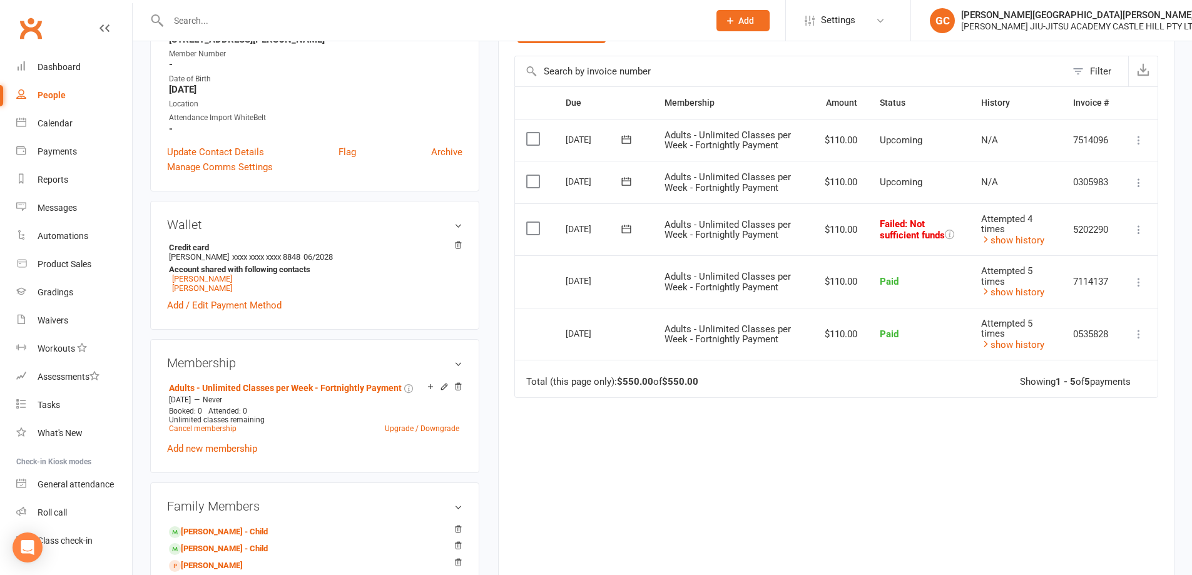
click at [1139, 227] on icon at bounding box center [1139, 229] width 13 height 13
click at [1053, 352] on link "Retry now" at bounding box center [1084, 354] width 124 height 25
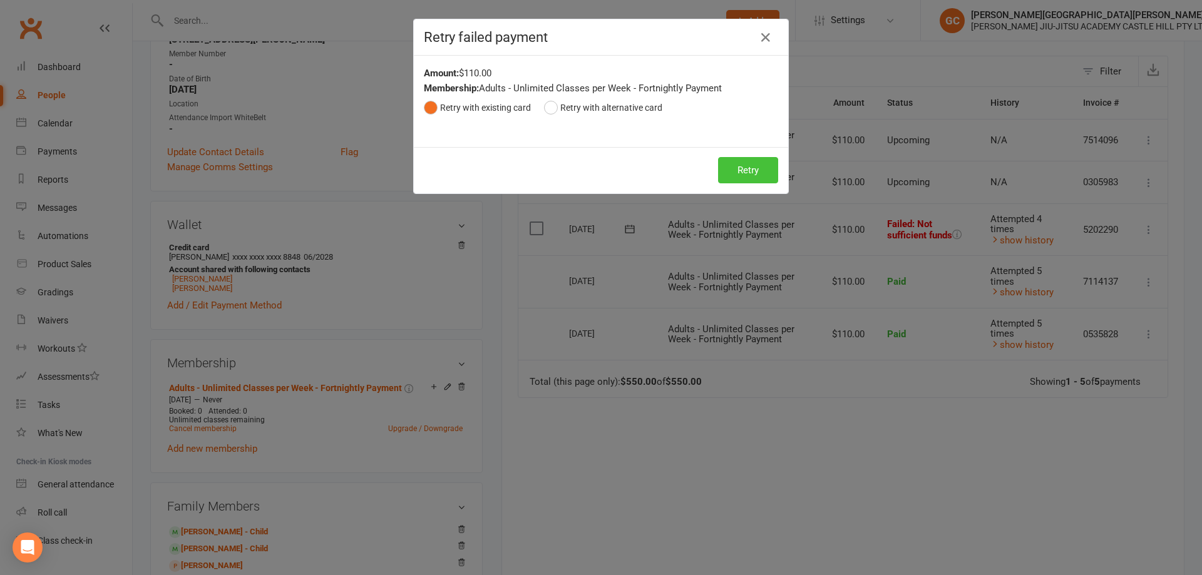
click at [750, 168] on button "Retry" at bounding box center [748, 170] width 60 height 26
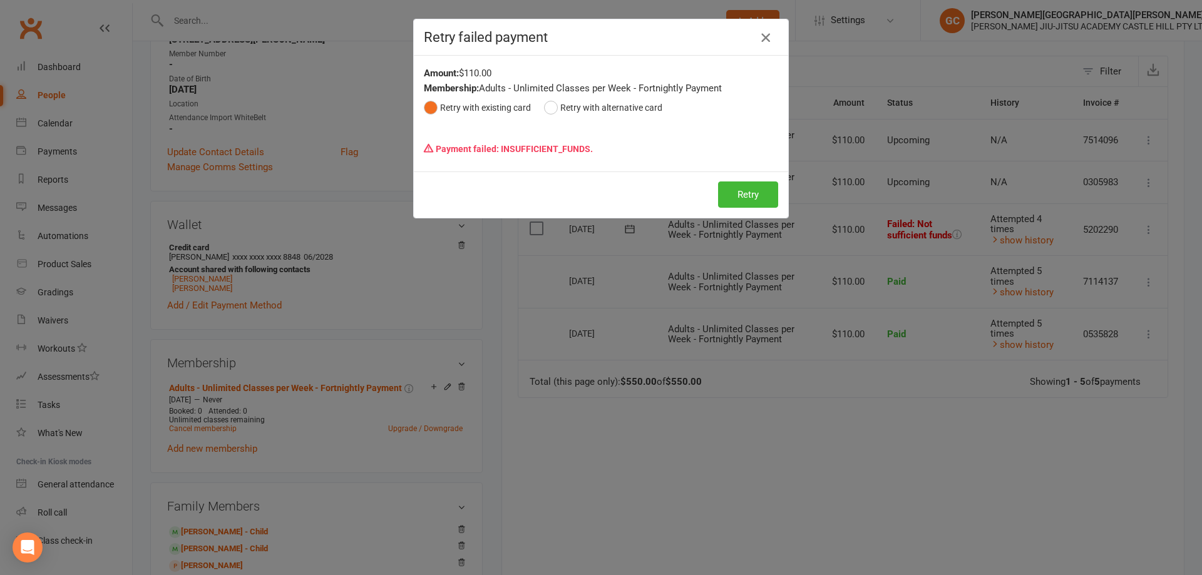
click at [759, 34] on icon "button" at bounding box center [765, 37] width 15 height 15
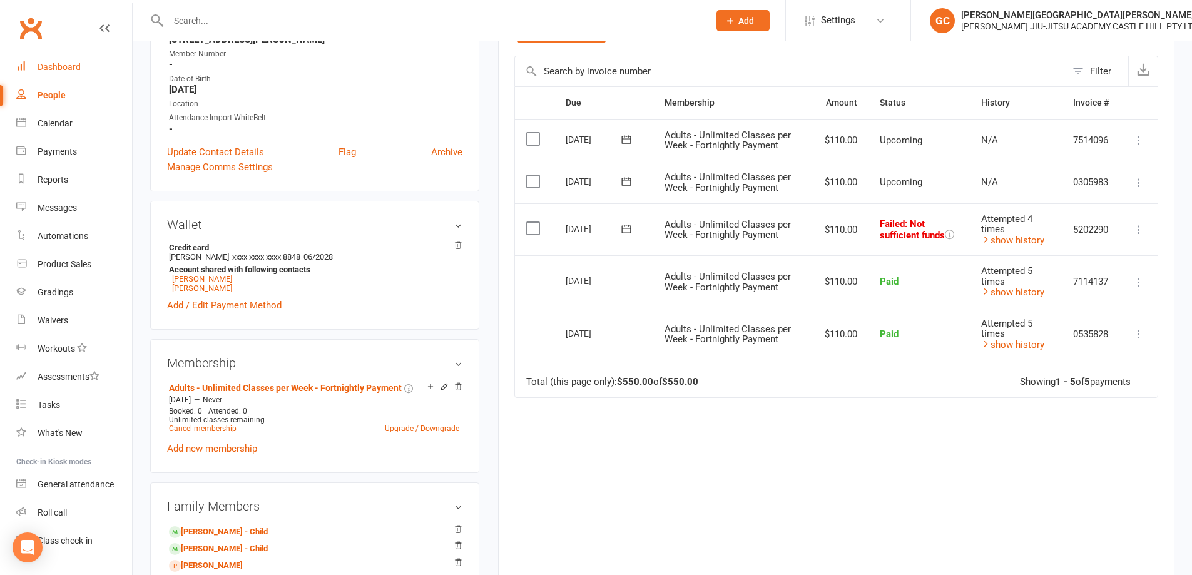
click at [70, 68] on div "Dashboard" at bounding box center [59, 67] width 43 height 10
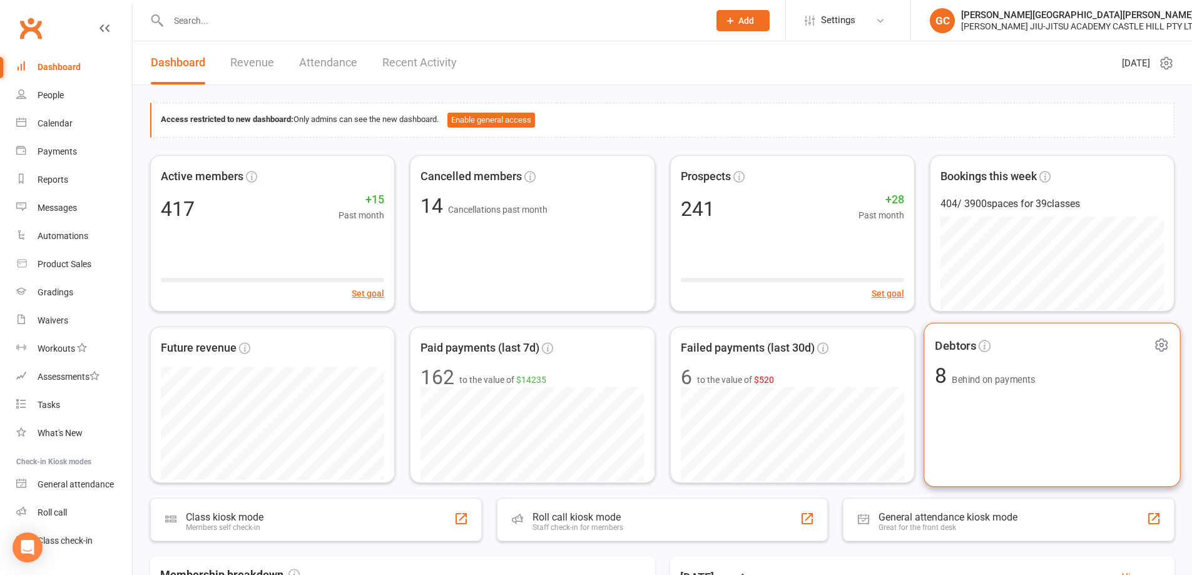
click at [979, 378] on span "Behind on payments" at bounding box center [993, 379] width 83 height 11
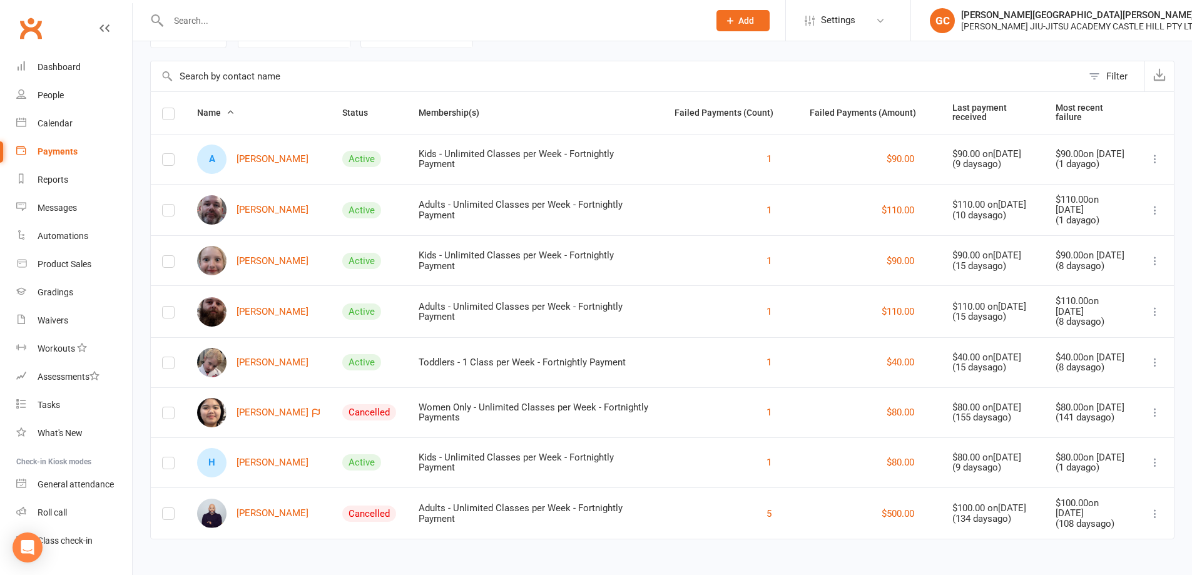
scroll to position [76, 0]
click at [259, 304] on link "[PERSON_NAME]" at bounding box center [252, 311] width 111 height 29
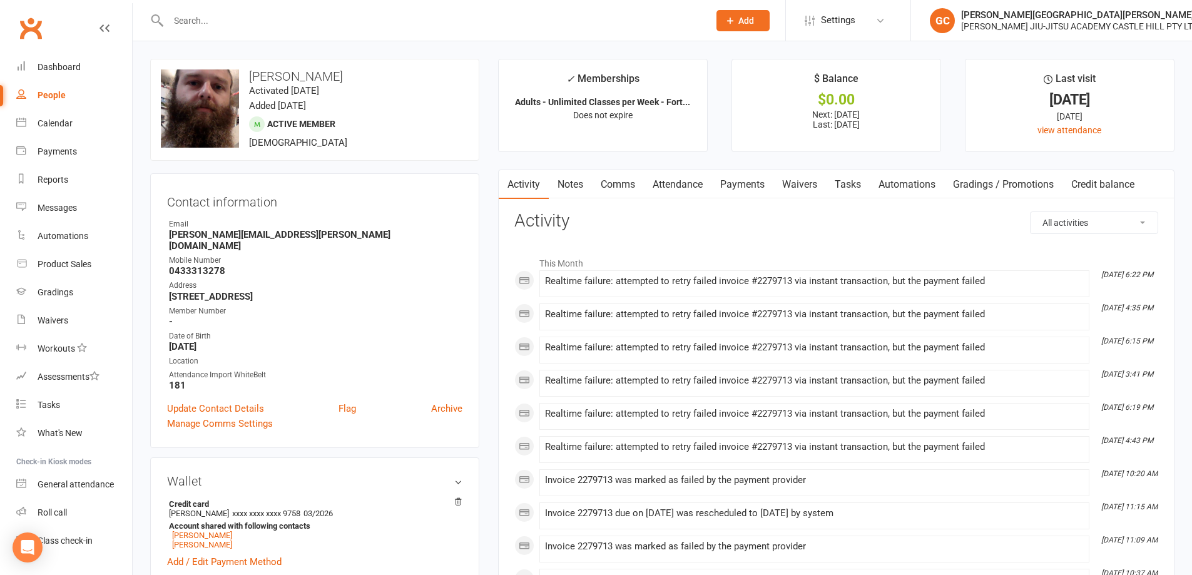
click at [745, 185] on link "Payments" at bounding box center [743, 184] width 62 height 29
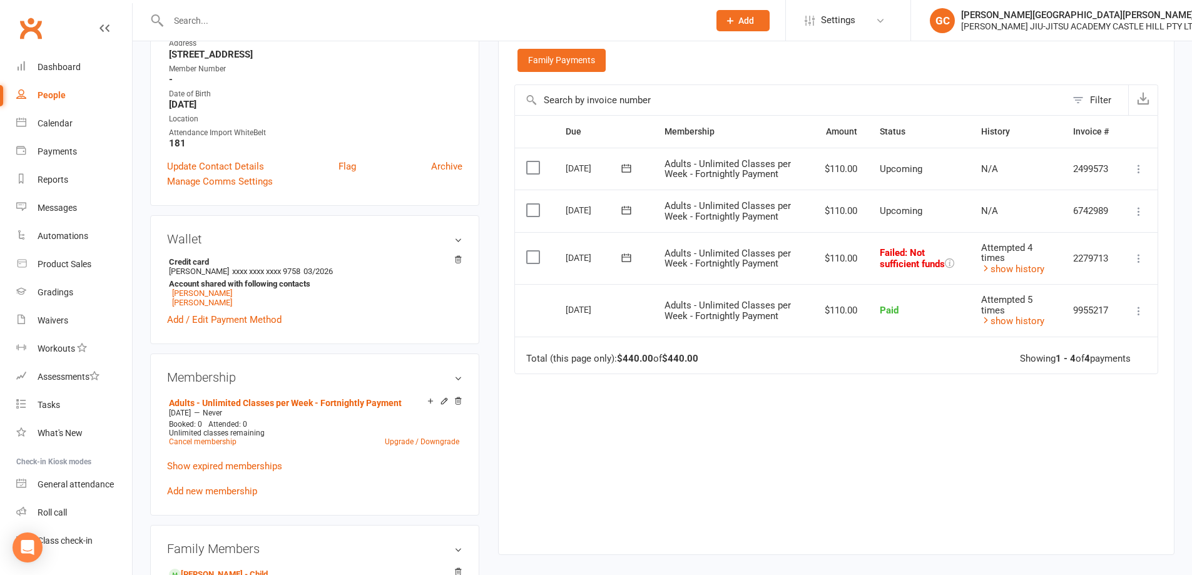
scroll to position [250, 0]
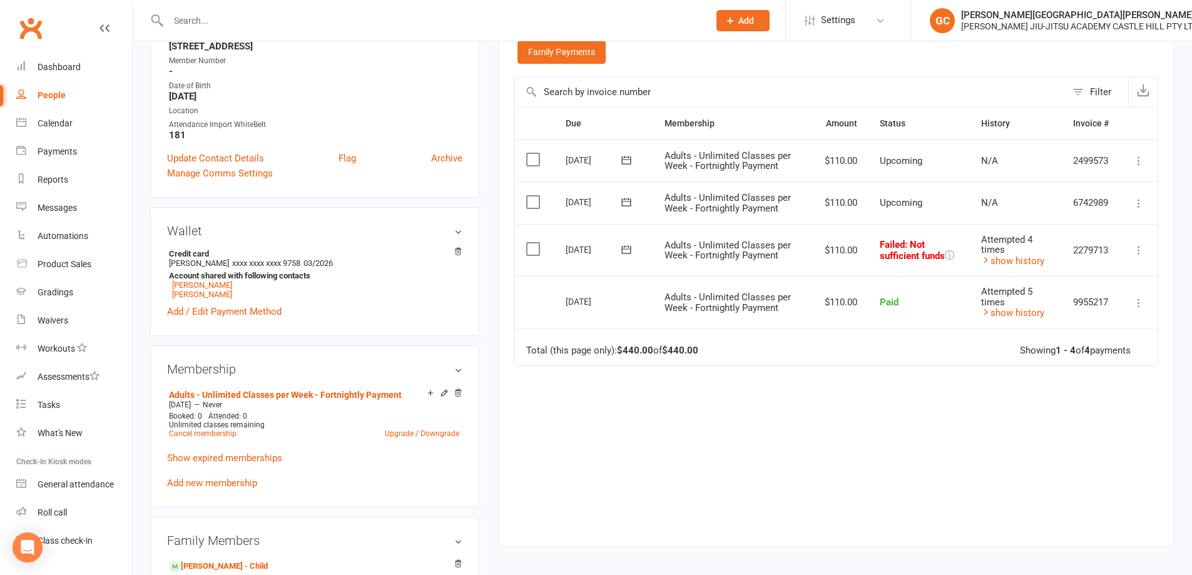
click at [1141, 252] on icon at bounding box center [1139, 250] width 13 height 13
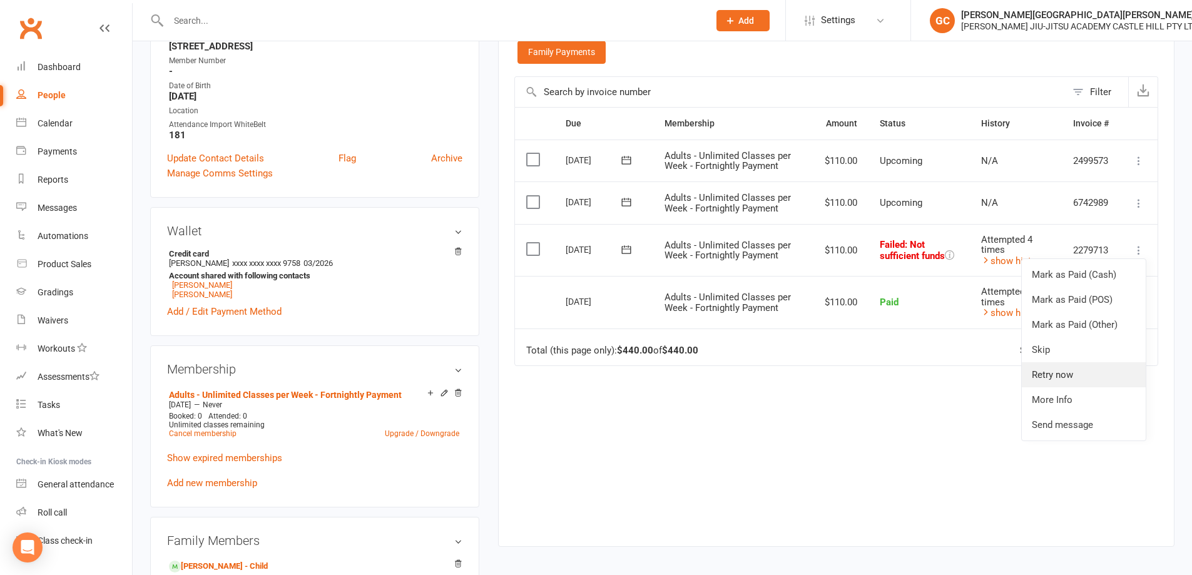
click at [1050, 372] on link "Retry now" at bounding box center [1084, 374] width 124 height 25
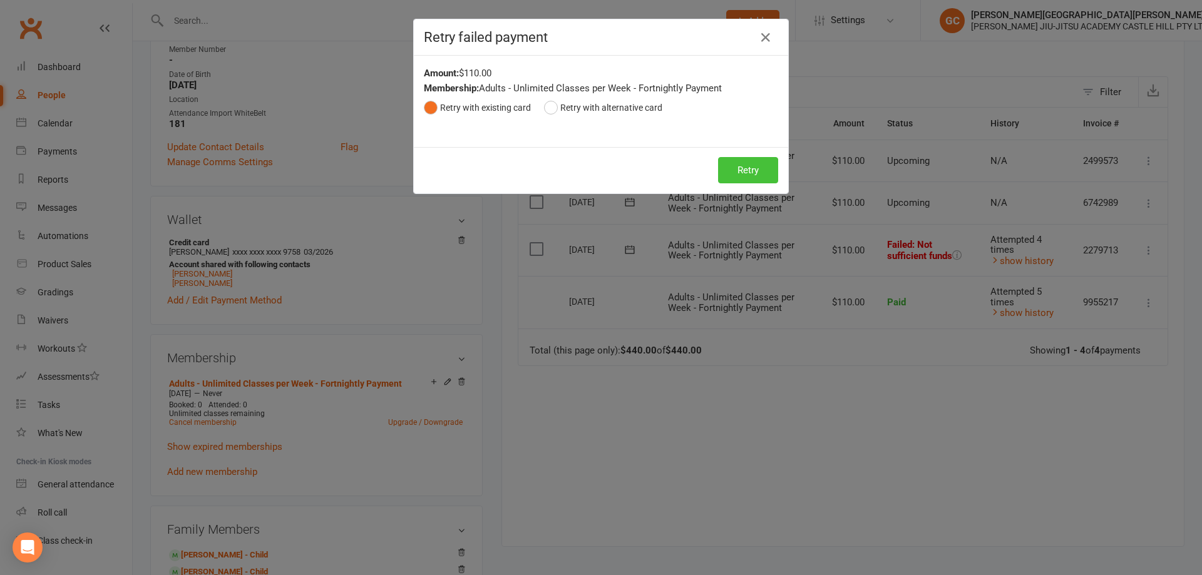
click at [754, 165] on button "Retry" at bounding box center [748, 170] width 60 height 26
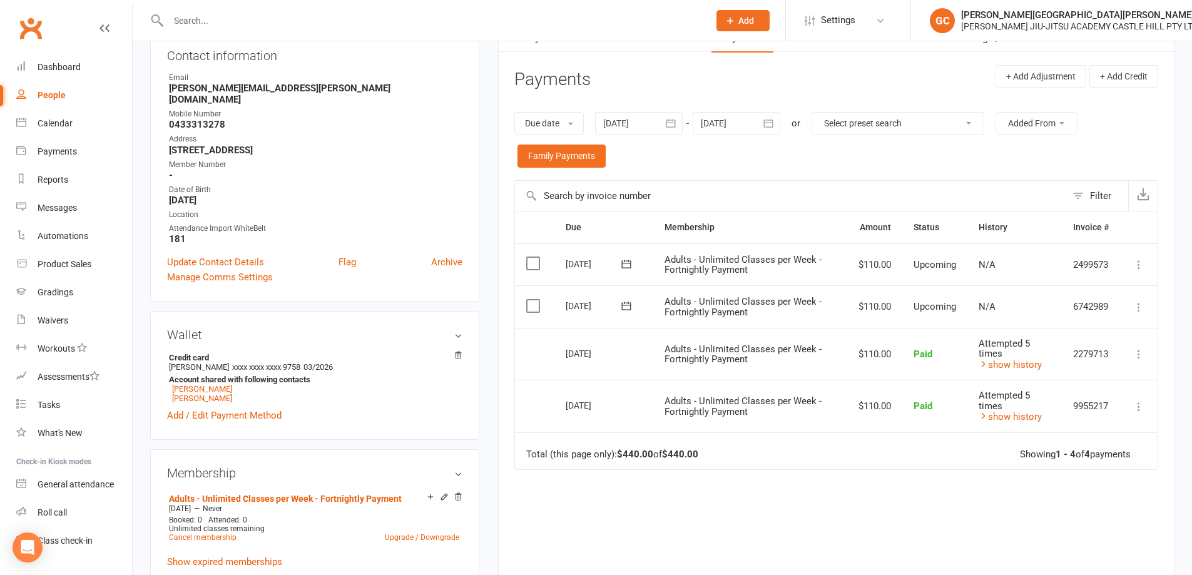
scroll to position [0, 0]
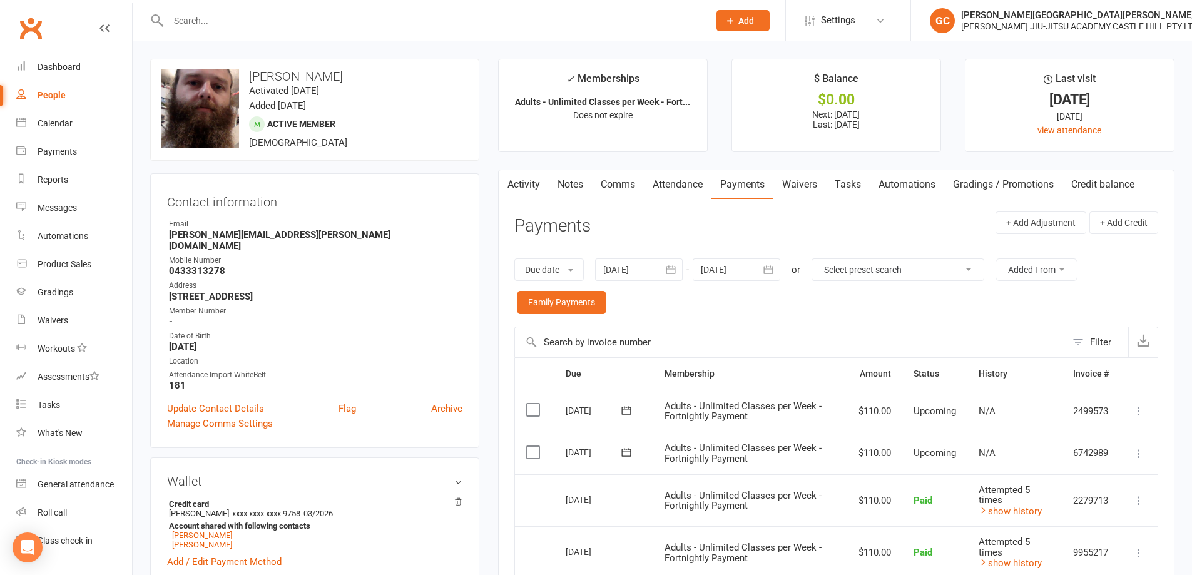
click at [63, 94] on div "People" at bounding box center [52, 95] width 28 height 10
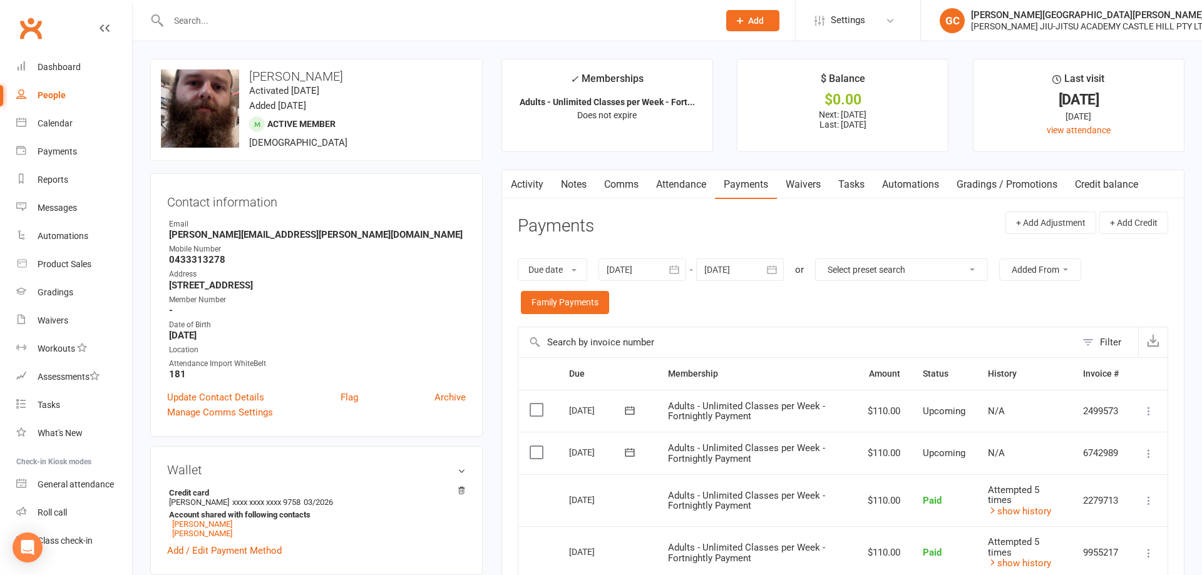
select select "100"
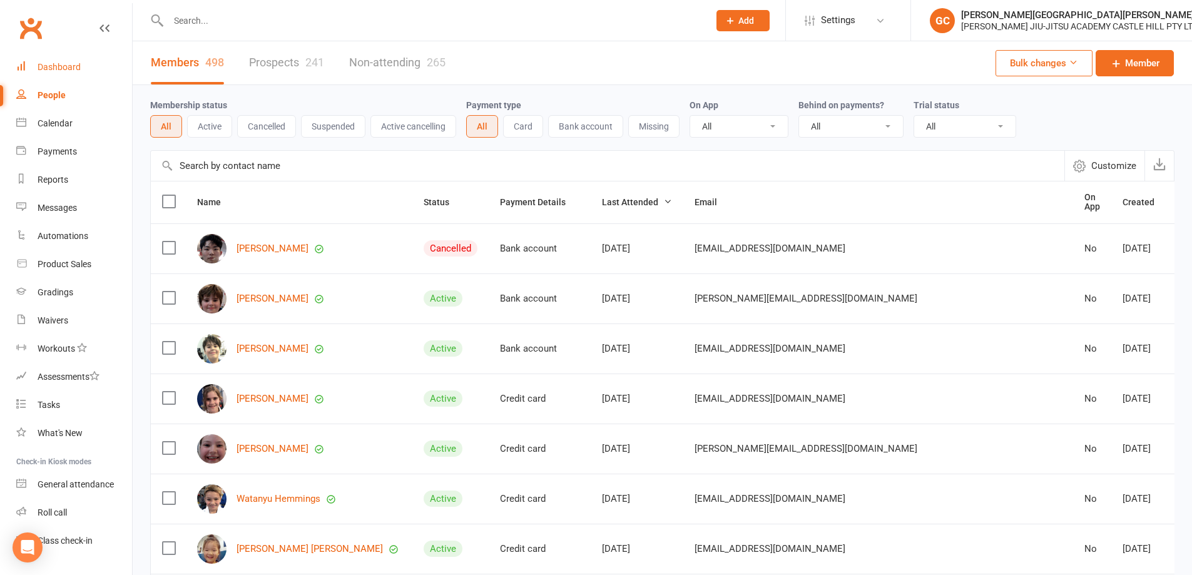
click at [54, 67] on div "Dashboard" at bounding box center [59, 67] width 43 height 10
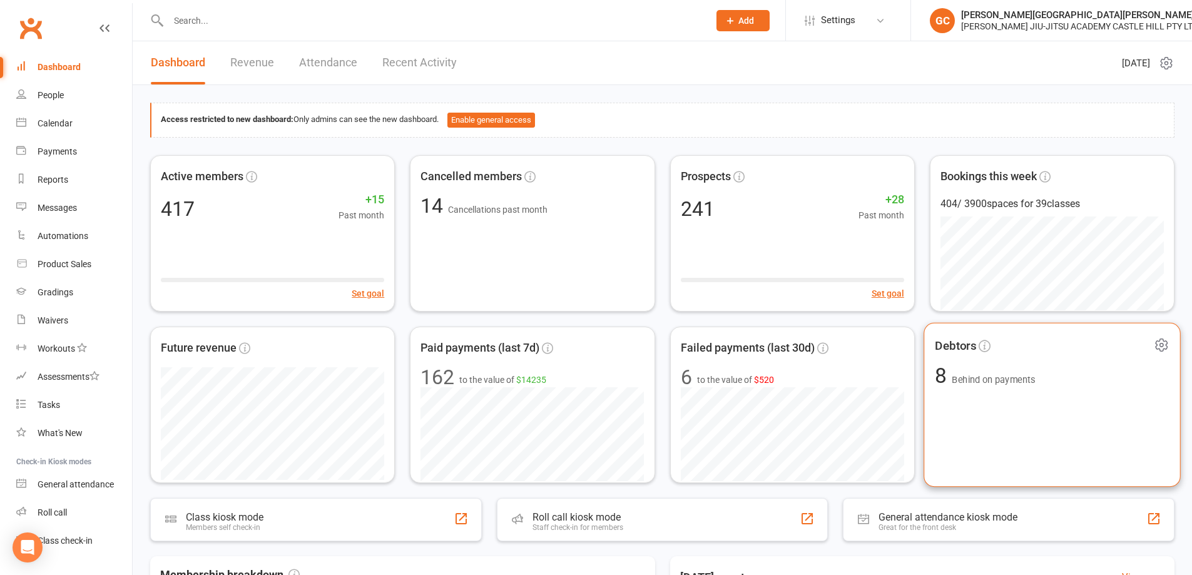
click at [1008, 379] on span "Behind on payments" at bounding box center [993, 379] width 83 height 11
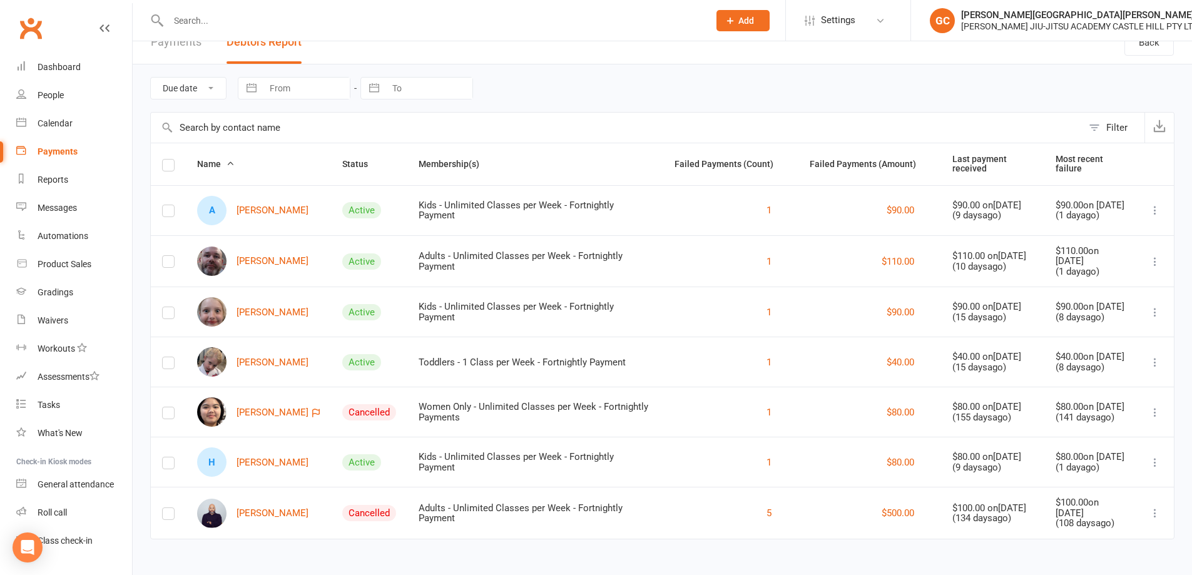
scroll to position [24, 0]
click at [264, 305] on link "[PERSON_NAME]" at bounding box center [252, 311] width 111 height 29
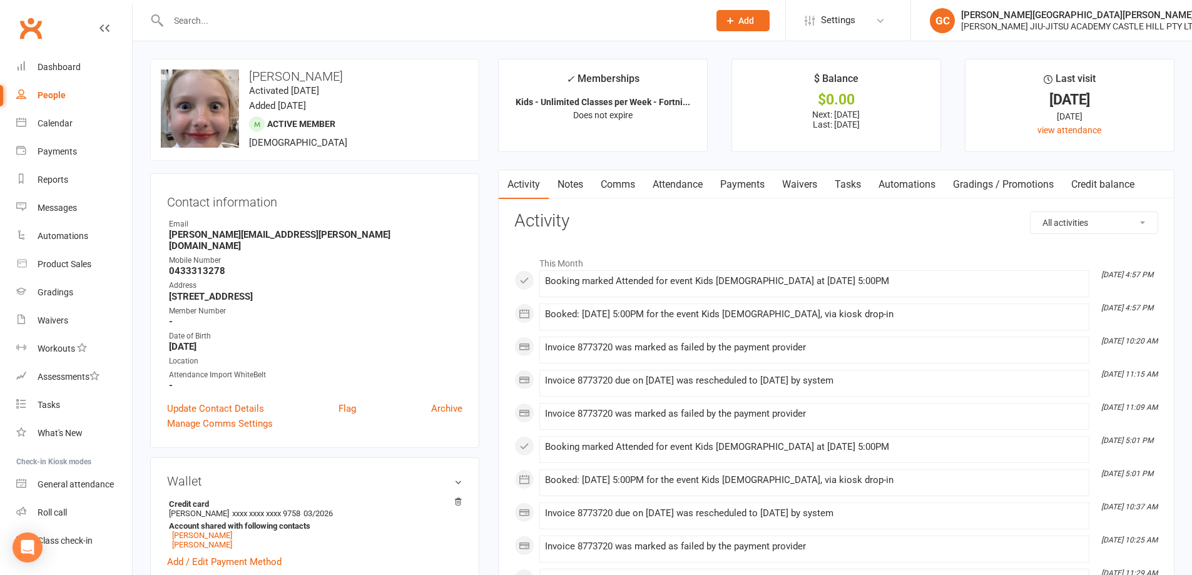
drag, startPoint x: 748, startPoint y: 178, endPoint x: 775, endPoint y: 195, distance: 31.5
click at [748, 180] on link "Payments" at bounding box center [743, 184] width 62 height 29
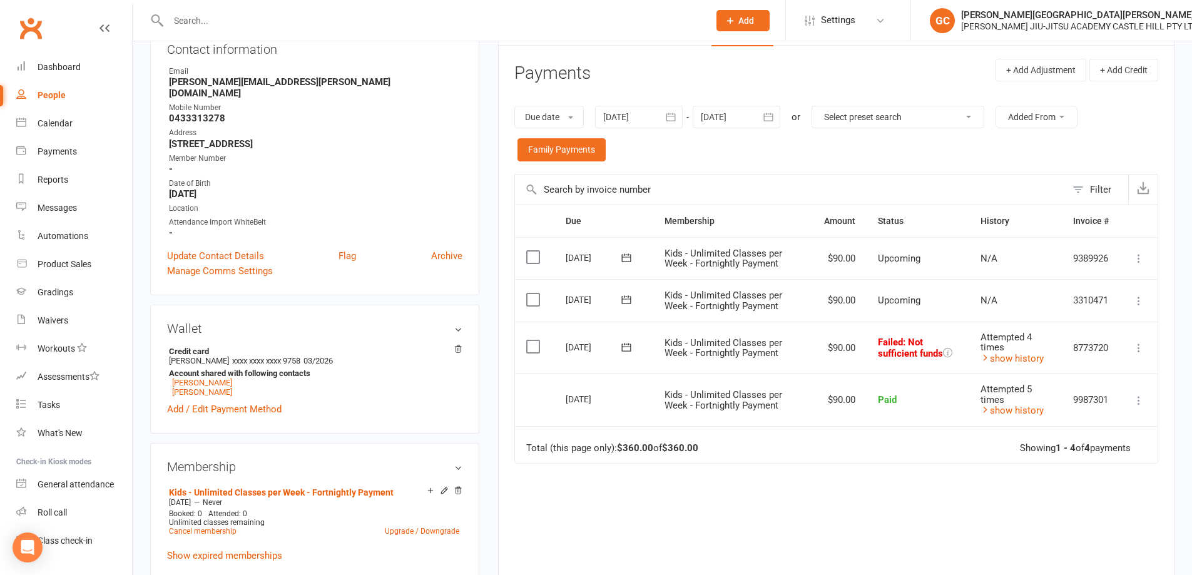
scroll to position [167, 0]
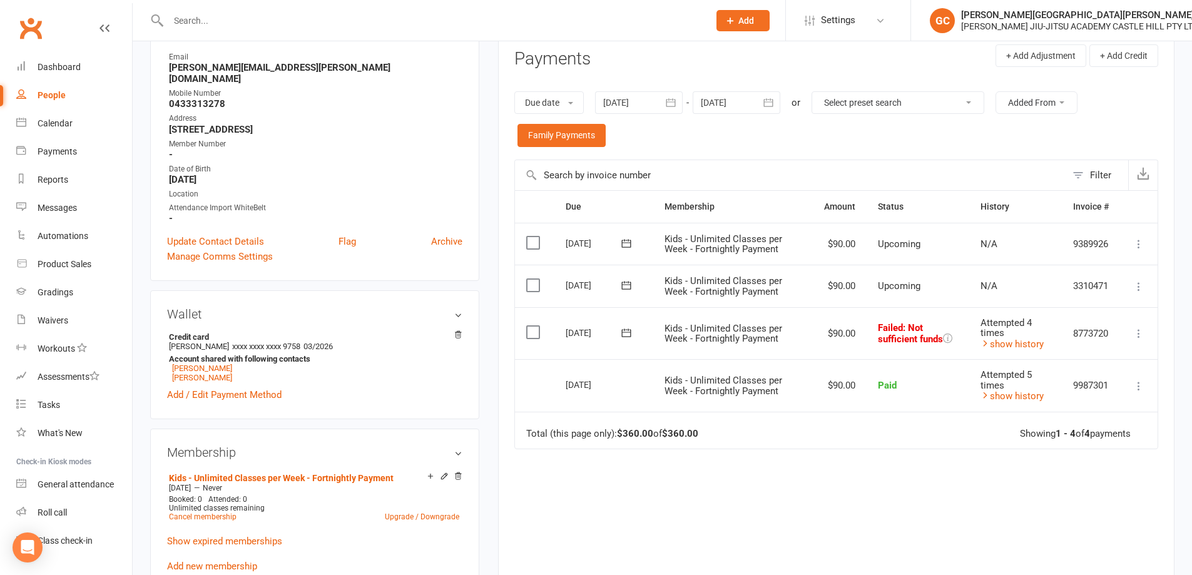
click at [1140, 332] on icon at bounding box center [1139, 333] width 13 height 13
click at [1056, 461] on link "Retry now" at bounding box center [1084, 458] width 124 height 25
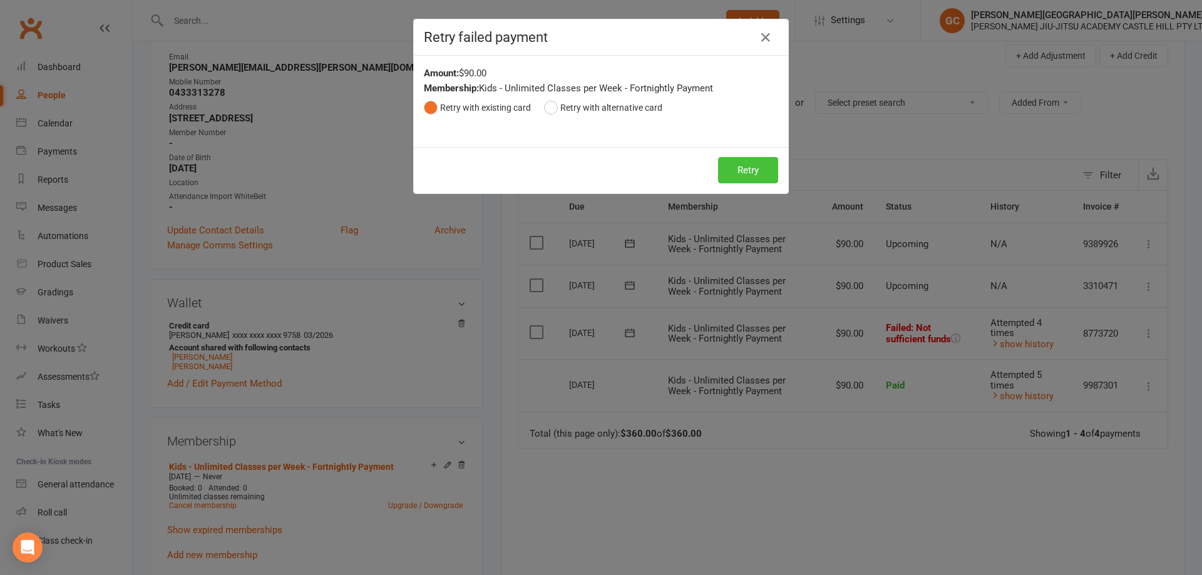
click at [747, 167] on button "Retry" at bounding box center [748, 170] width 60 height 26
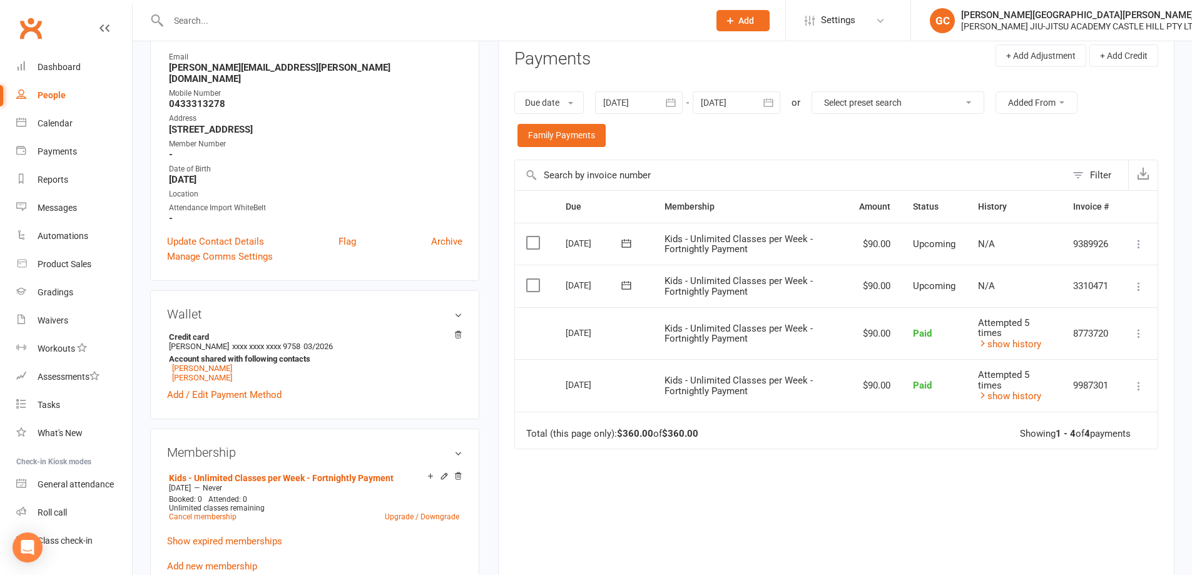
click at [50, 93] on div "People" at bounding box center [52, 95] width 28 height 10
select select "100"
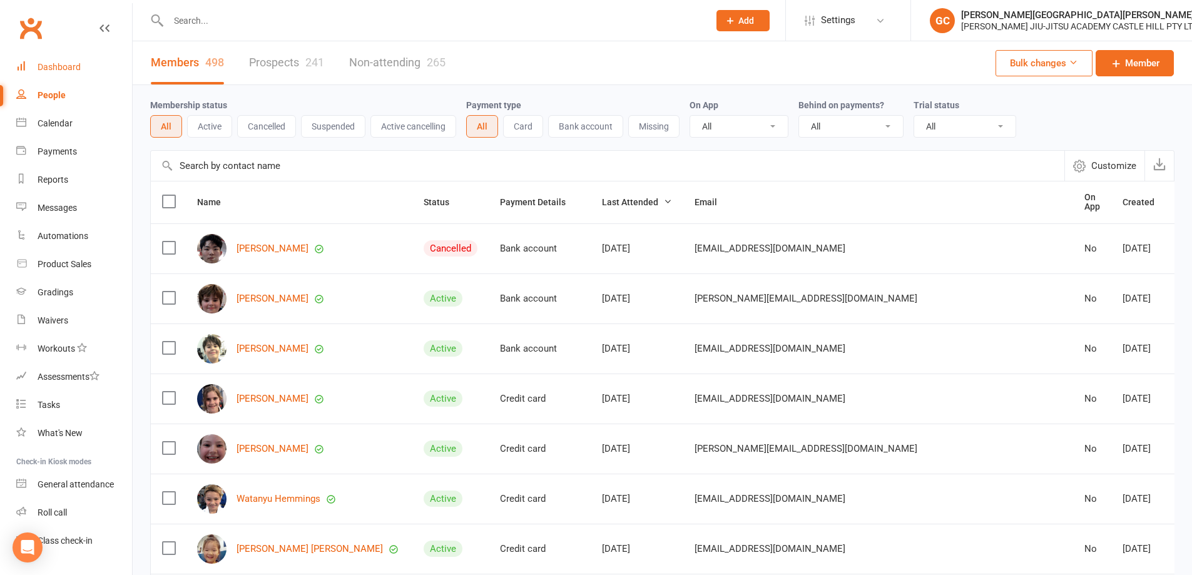
click at [64, 63] on div "Dashboard" at bounding box center [59, 67] width 43 height 10
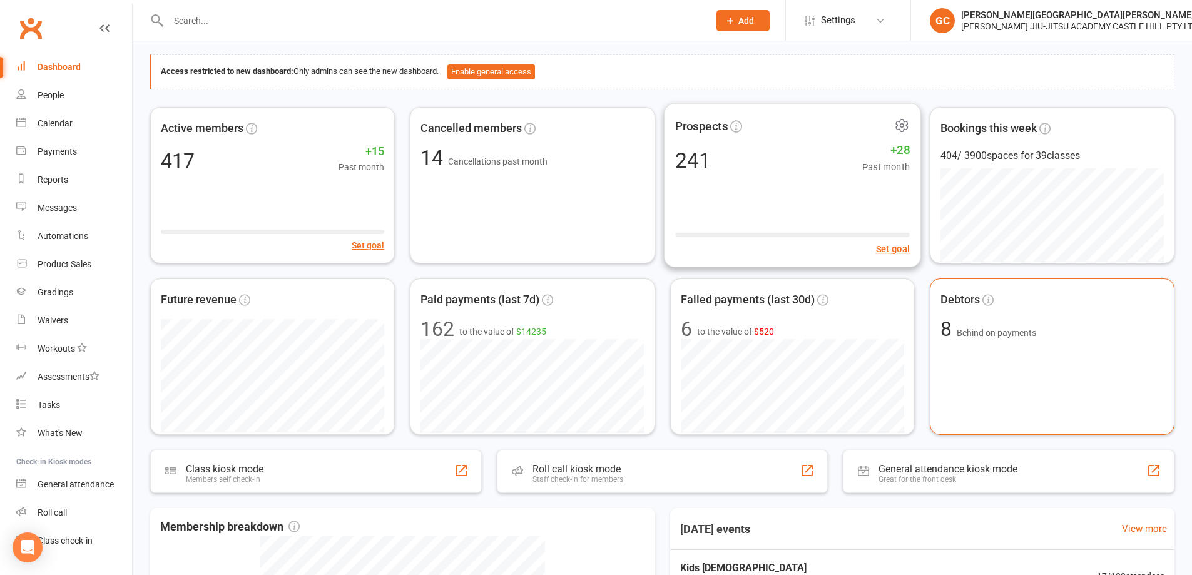
scroll to position [63, 0]
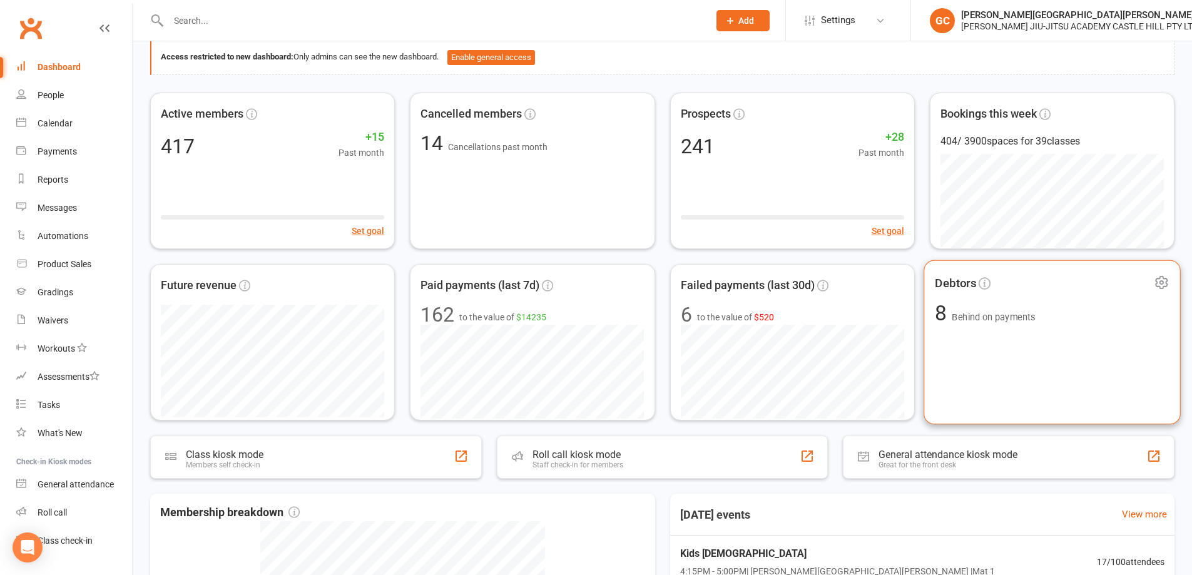
click at [991, 312] on span "Behind on payments" at bounding box center [993, 317] width 83 height 11
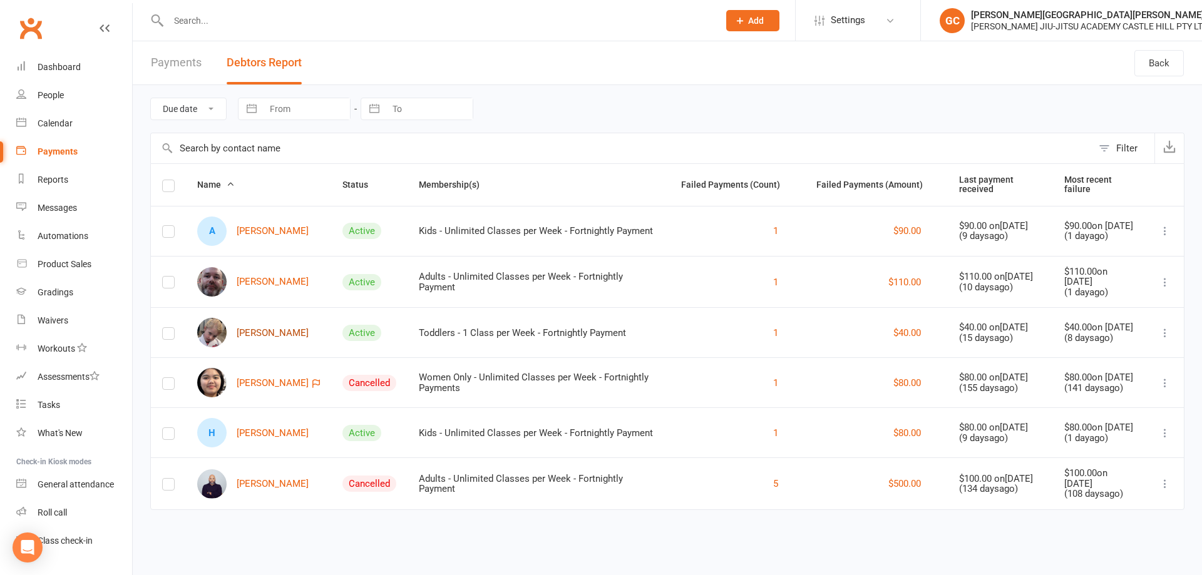
click at [266, 328] on link "[PERSON_NAME]" at bounding box center [252, 332] width 111 height 29
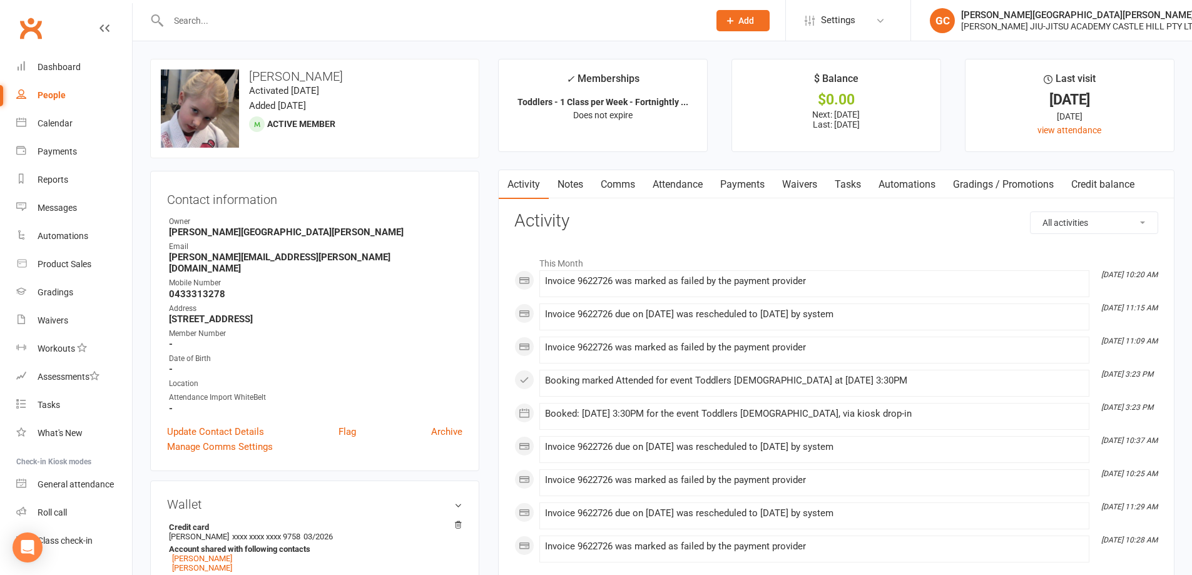
click at [755, 182] on link "Payments" at bounding box center [743, 184] width 62 height 29
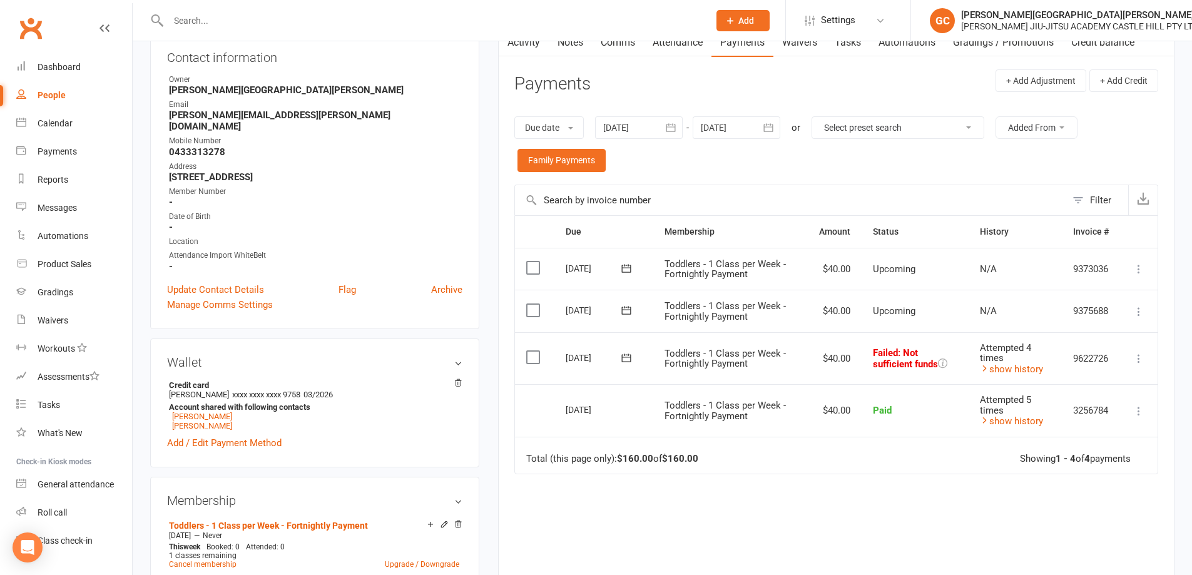
scroll to position [146, 0]
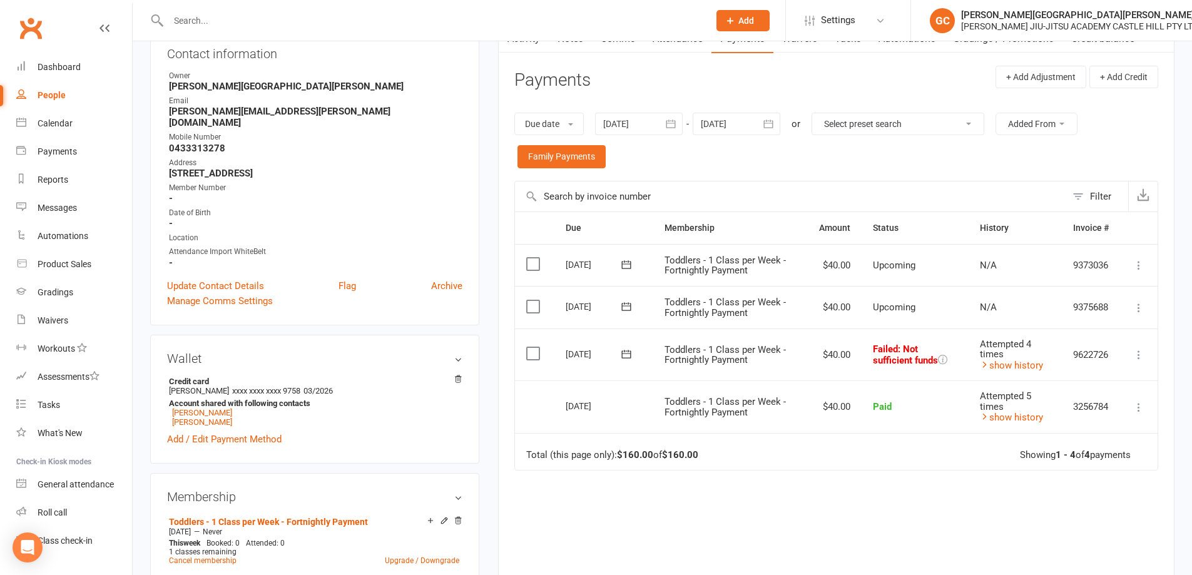
click at [1140, 355] on icon at bounding box center [1139, 355] width 13 height 13
click at [1052, 476] on link "Retry now" at bounding box center [1084, 479] width 124 height 25
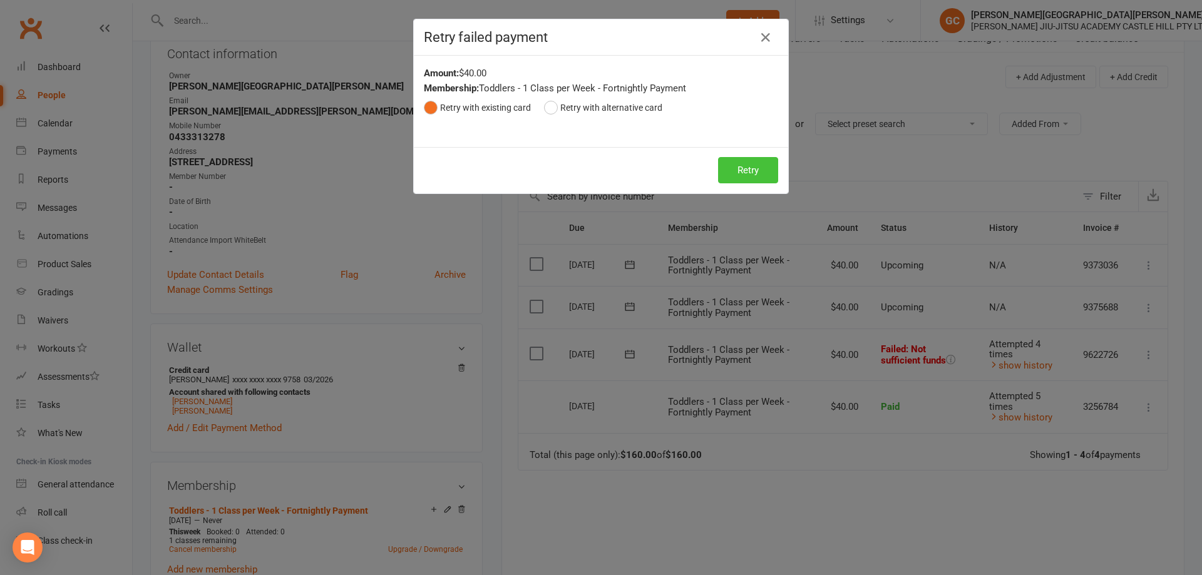
click at [756, 171] on button "Retry" at bounding box center [748, 170] width 60 height 26
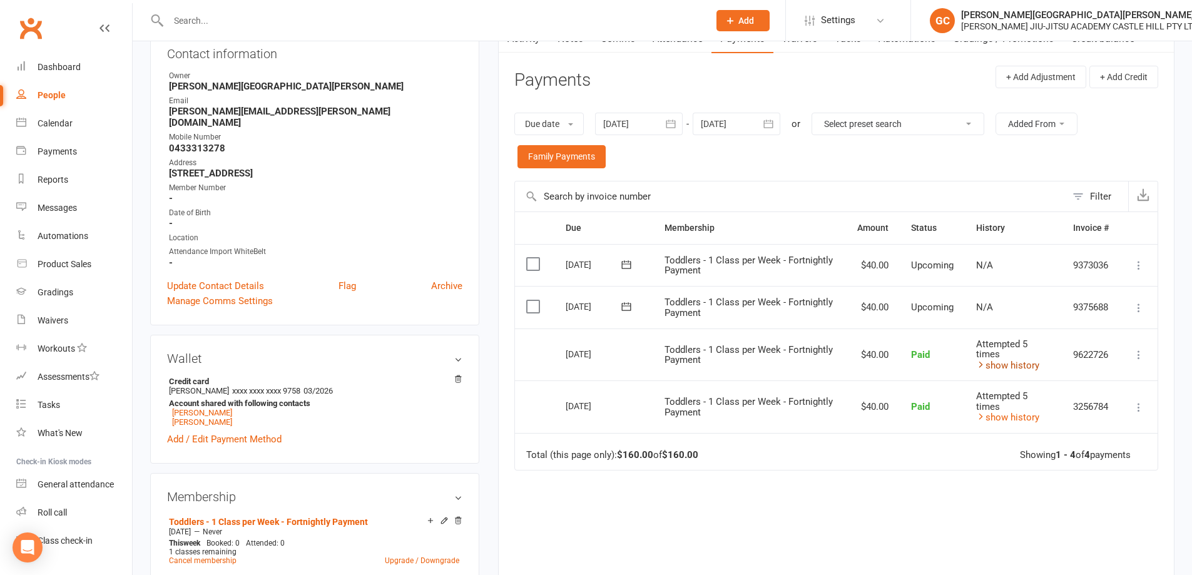
click at [1020, 369] on link "show history" at bounding box center [1007, 365] width 63 height 11
